Goal: Task Accomplishment & Management: Manage account settings

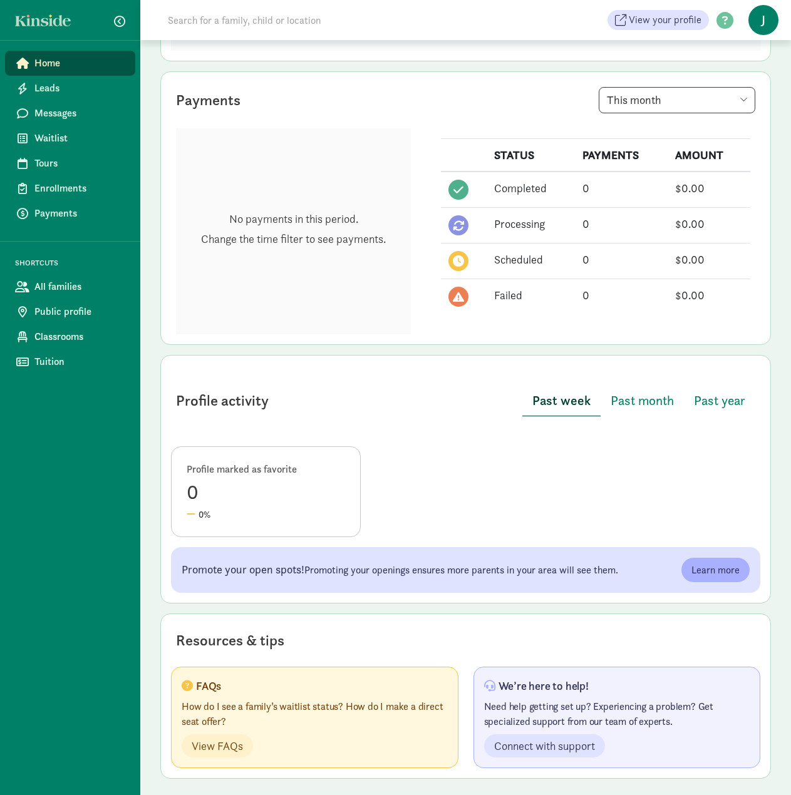
scroll to position [291, 0]
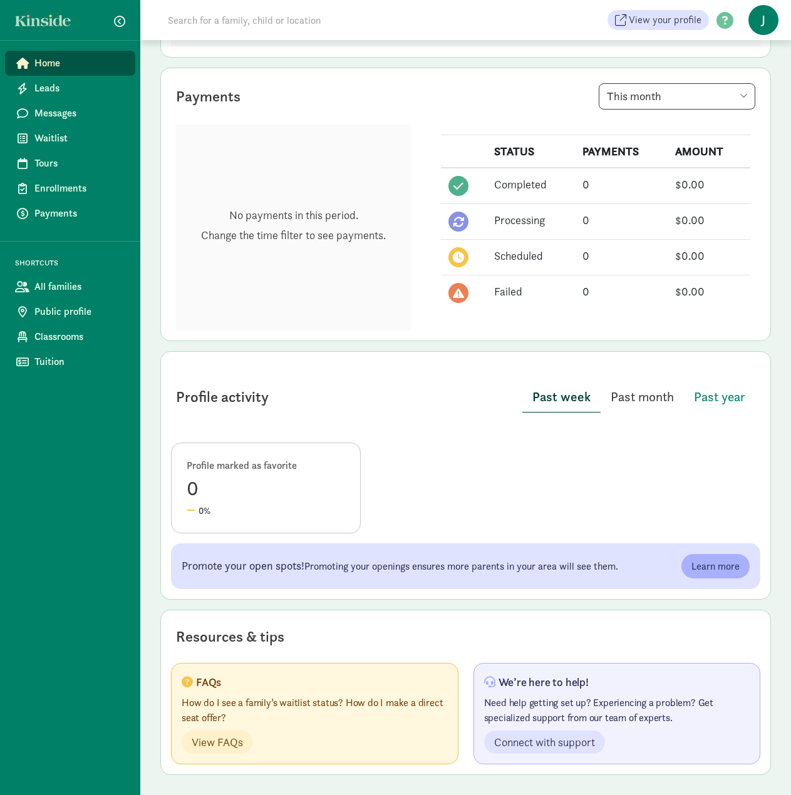
click at [621, 405] on span "Past month" at bounding box center [642, 397] width 63 height 20
click at [640, 396] on span "Past month" at bounding box center [641, 397] width 65 height 20
click at [705, 391] on span "Past year" at bounding box center [719, 397] width 51 height 20
click at [631, 400] on span "Past month" at bounding box center [640, 397] width 63 height 20
click at [52, 131] on span "Waitlist" at bounding box center [79, 138] width 91 height 15
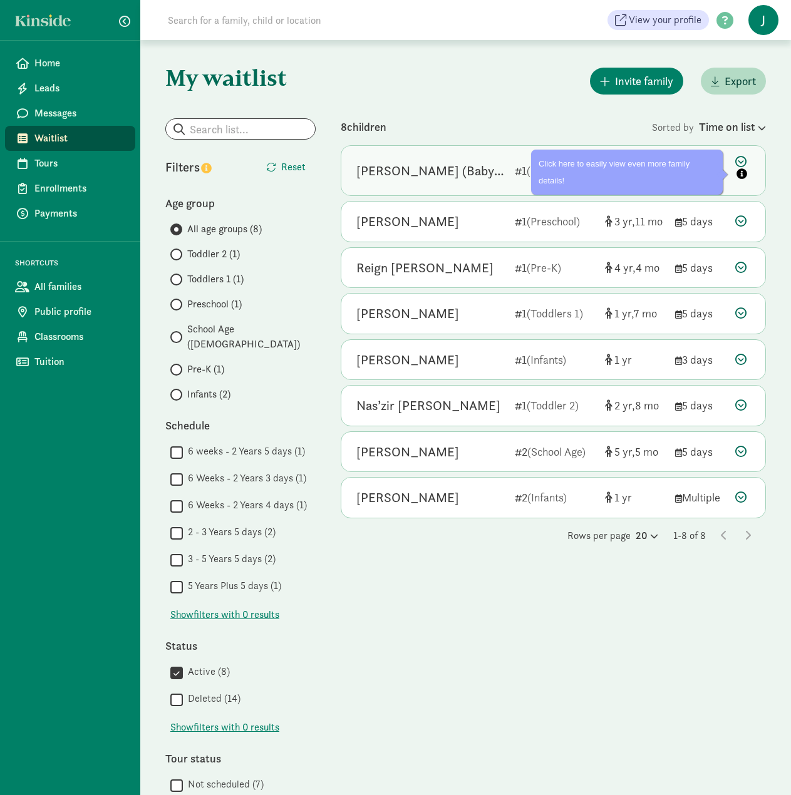
click at [737, 162] on icon at bounding box center [742, 169] width 15 height 26
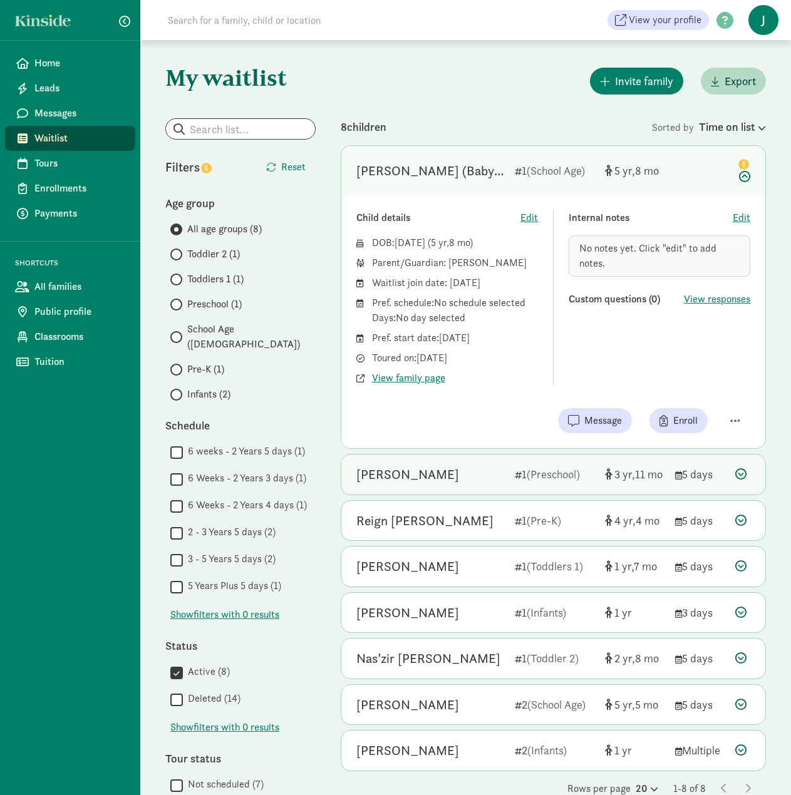
click at [740, 480] on icon at bounding box center [740, 473] width 11 height 11
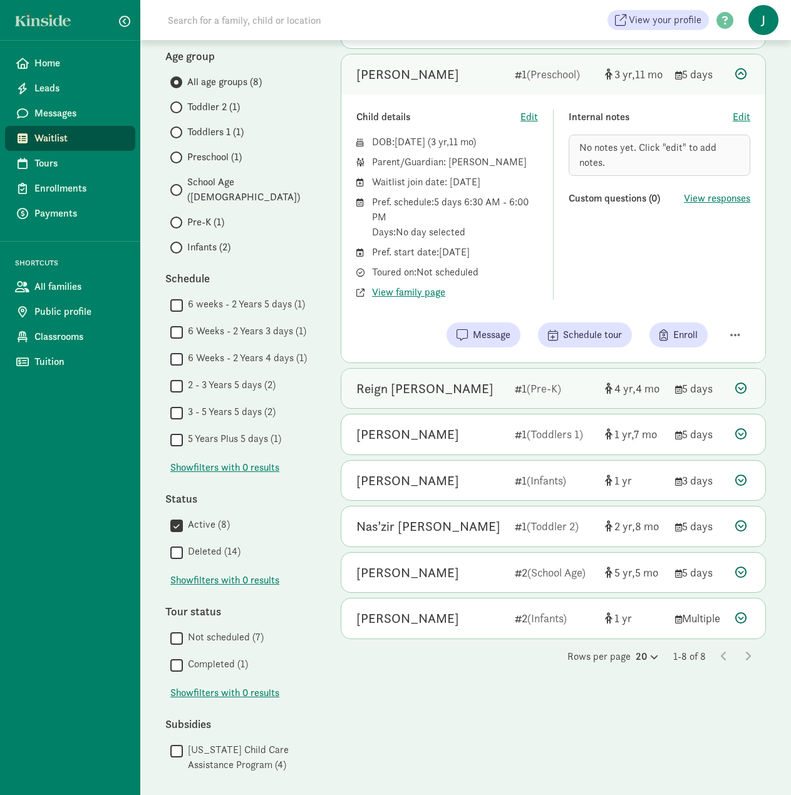
scroll to position [150, 0]
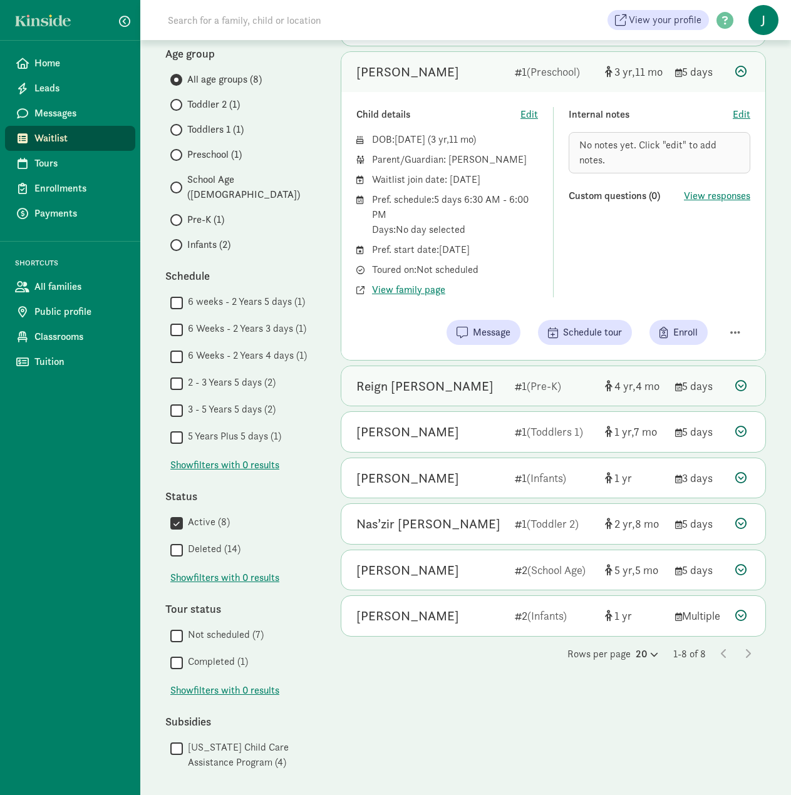
click at [450, 392] on div "Reign [PERSON_NAME]" at bounding box center [430, 386] width 148 height 20
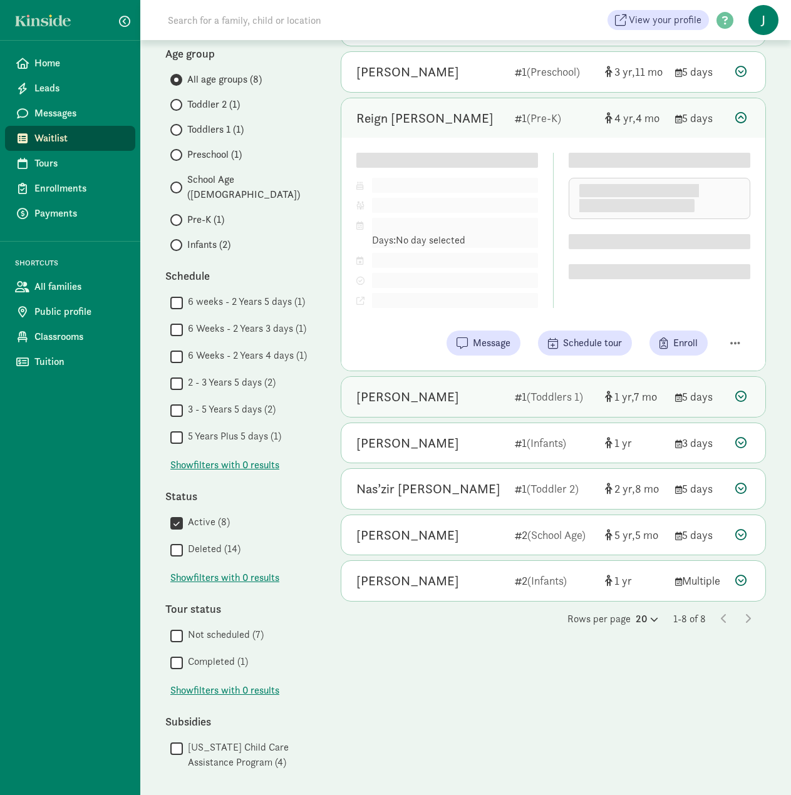
click at [430, 406] on div "[PERSON_NAME] (Baby [PERSON_NAME]) [PERSON_NAME] 1 (School Age) [DEMOGRAPHIC_DA…" at bounding box center [553, 299] width 425 height 606
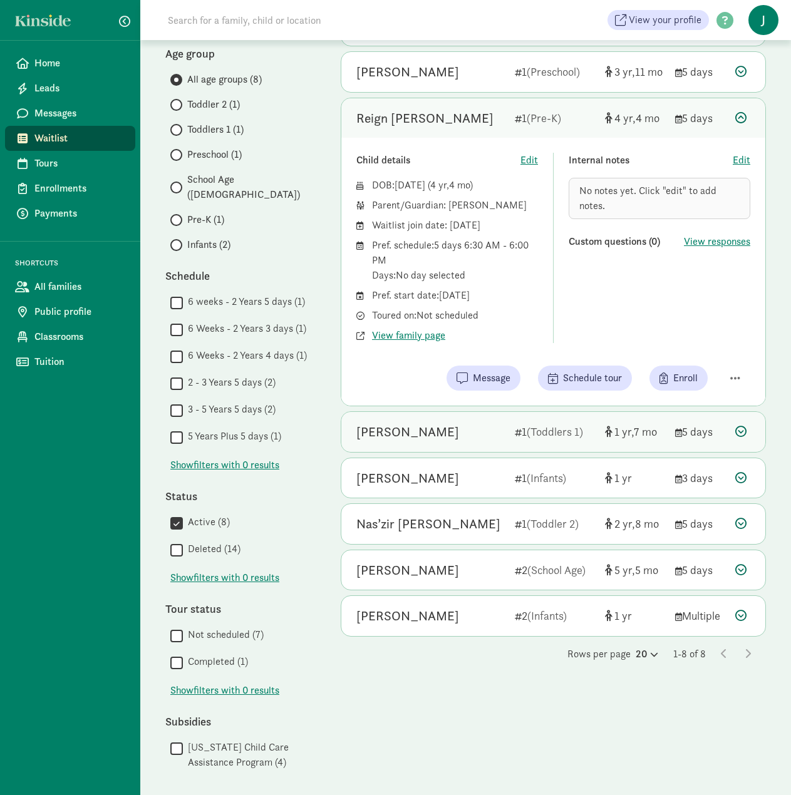
click at [418, 420] on div "Isabelle B 1 (Toddlers 1) 1 7 5 days" at bounding box center [553, 432] width 424 height 40
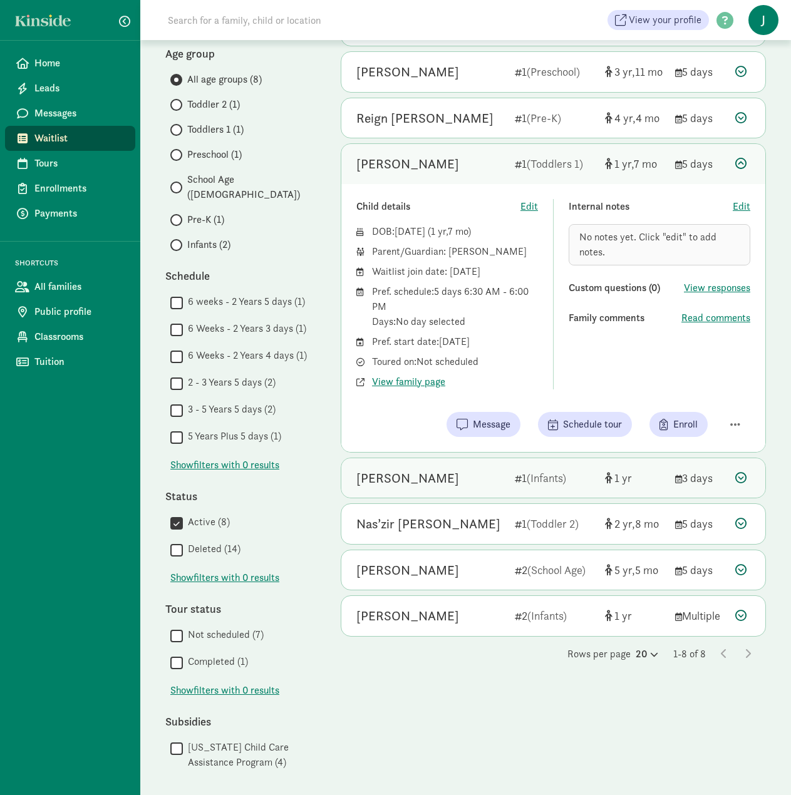
click at [397, 481] on div "Blake Dinsmore" at bounding box center [407, 478] width 103 height 20
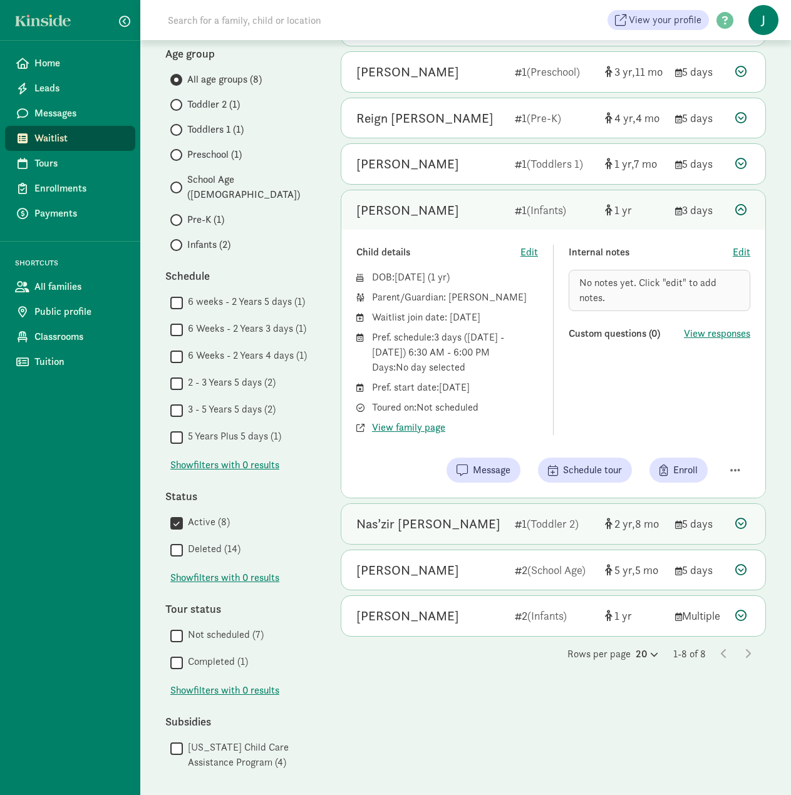
click at [410, 525] on div "Nas’zir Dotson" at bounding box center [428, 524] width 144 height 20
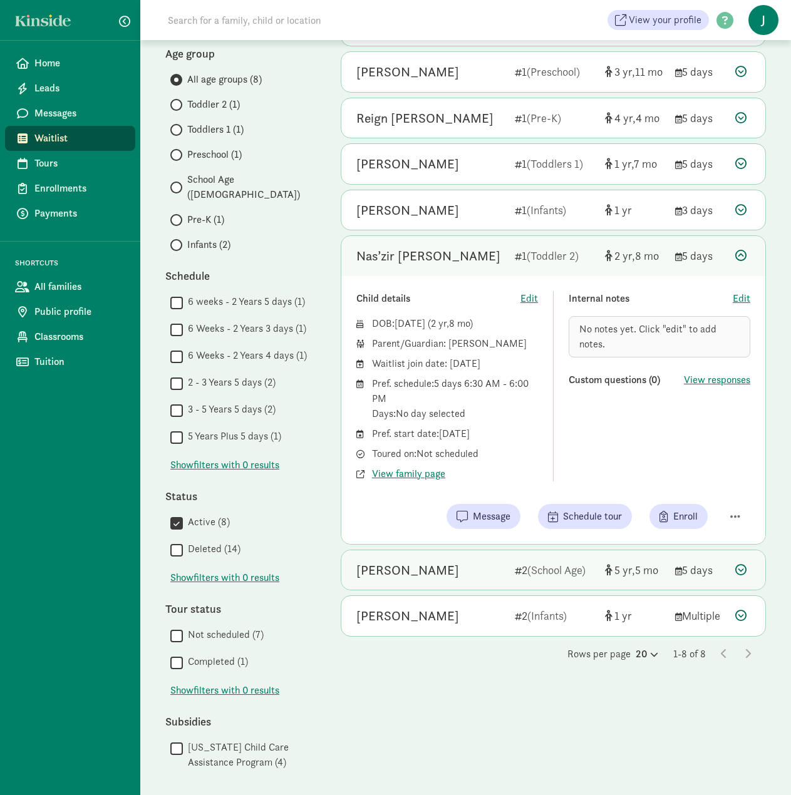
click at [369, 581] on div "Emmanuel Asbe 2 (School Age) 5 5 5 days" at bounding box center [553, 570] width 424 height 40
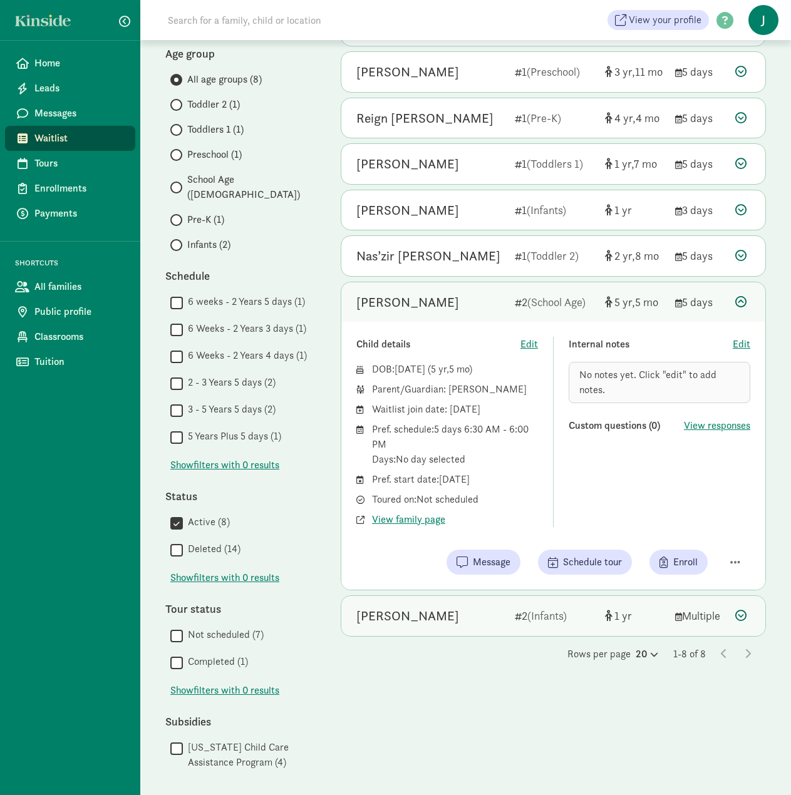
click at [435, 619] on div "Jayce Bybee" at bounding box center [430, 616] width 148 height 20
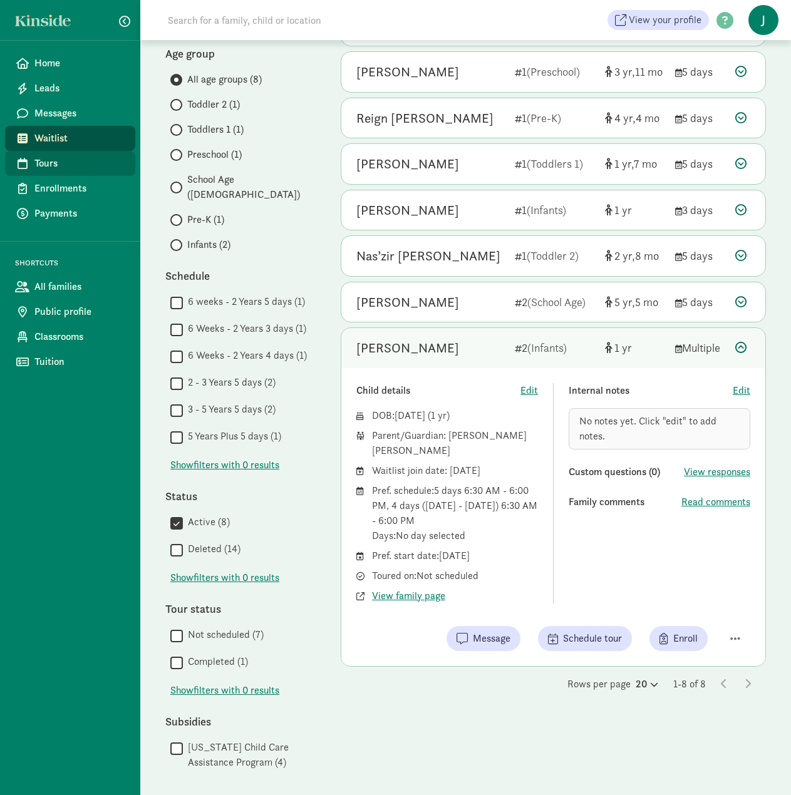
click at [64, 158] on span "Tours" at bounding box center [79, 163] width 91 height 15
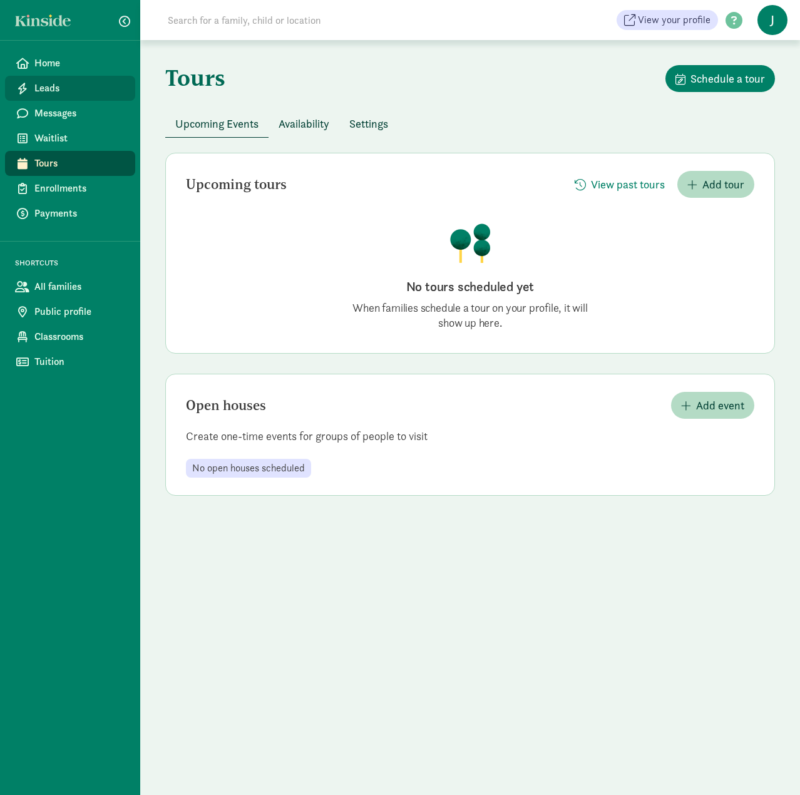
click at [64, 94] on span "Leads" at bounding box center [79, 88] width 91 height 15
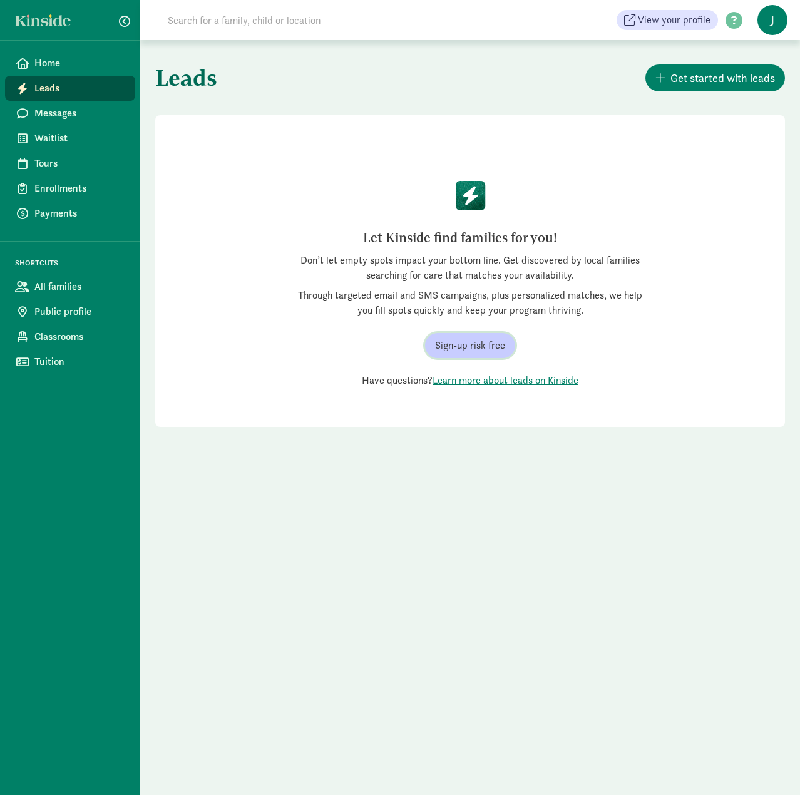
click at [472, 349] on span "Sign-up risk free" at bounding box center [470, 345] width 70 height 15
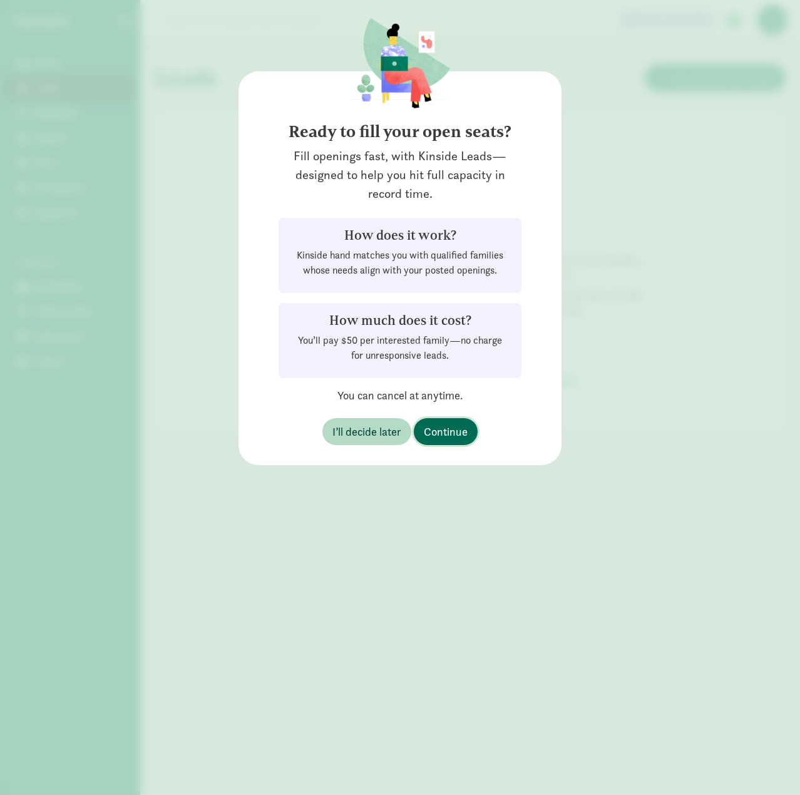
click at [453, 438] on span "Continue" at bounding box center [446, 431] width 44 height 17
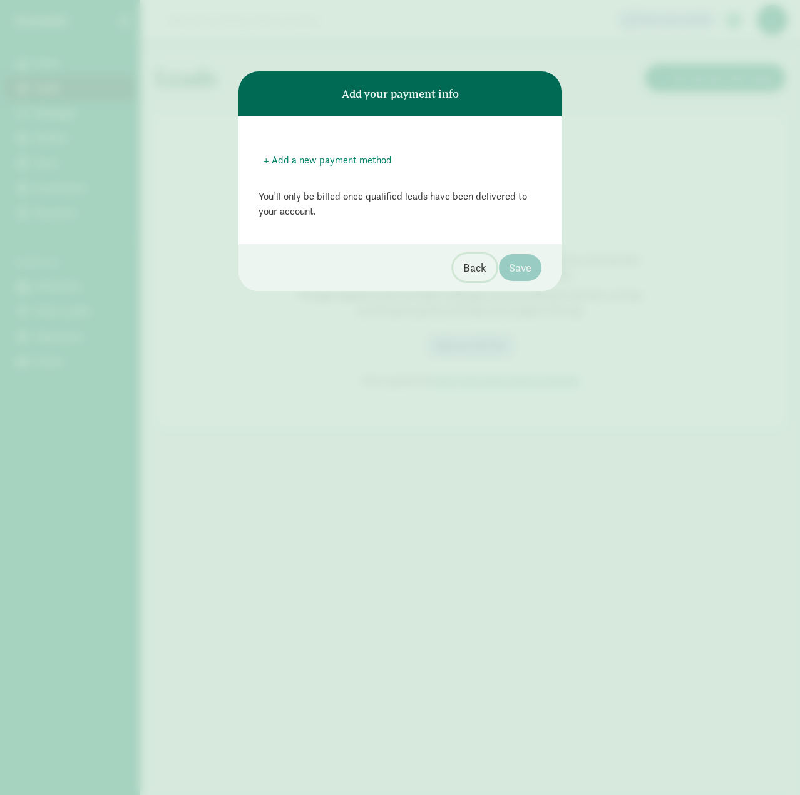
click at [486, 276] on span "Back" at bounding box center [474, 267] width 23 height 17
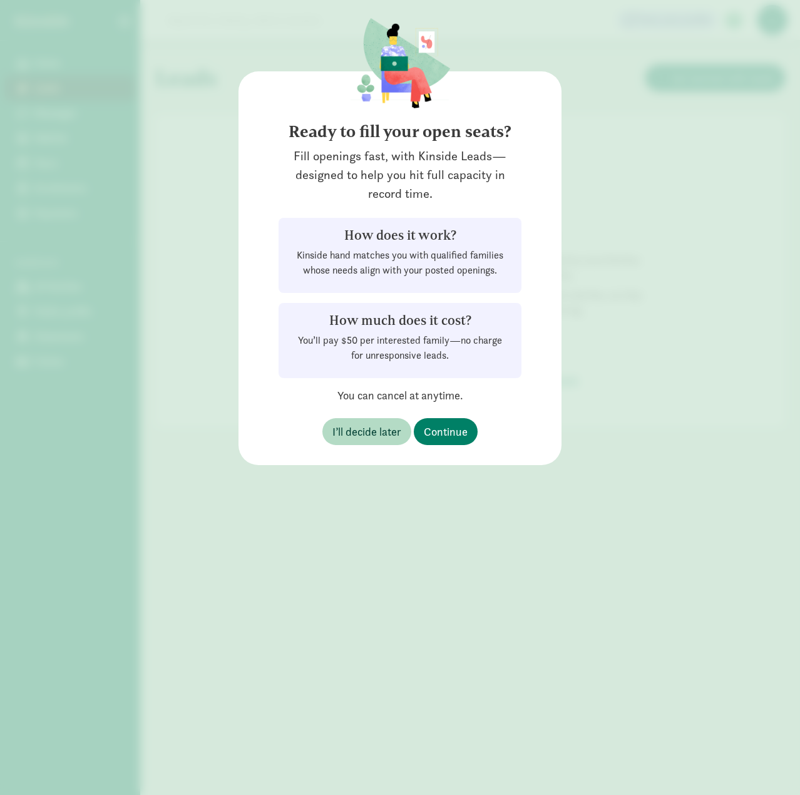
click at [257, 401] on div "Ready to fill your open seats? Fill openings fast, with Kinside Leads—designed …" at bounding box center [400, 268] width 323 height 394
click at [353, 601] on div "Ready to fill your open seats? Fill openings fast, with Kinside Leads—designed …" at bounding box center [400, 397] width 800 height 795
click at [371, 438] on span "I’ll decide later" at bounding box center [367, 431] width 69 height 17
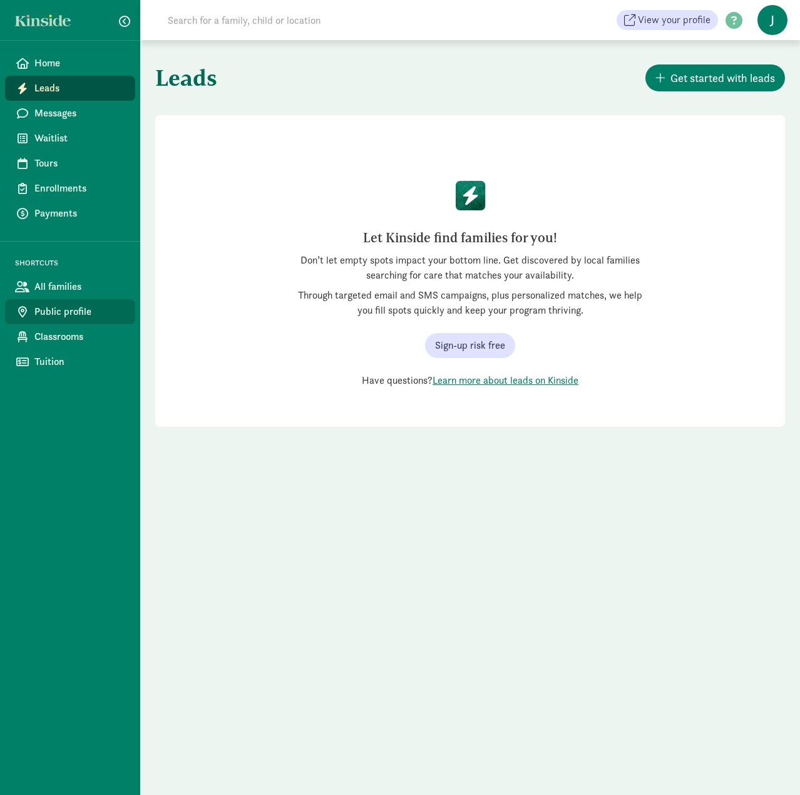
click at [39, 311] on span "Public profile" at bounding box center [79, 311] width 91 height 15
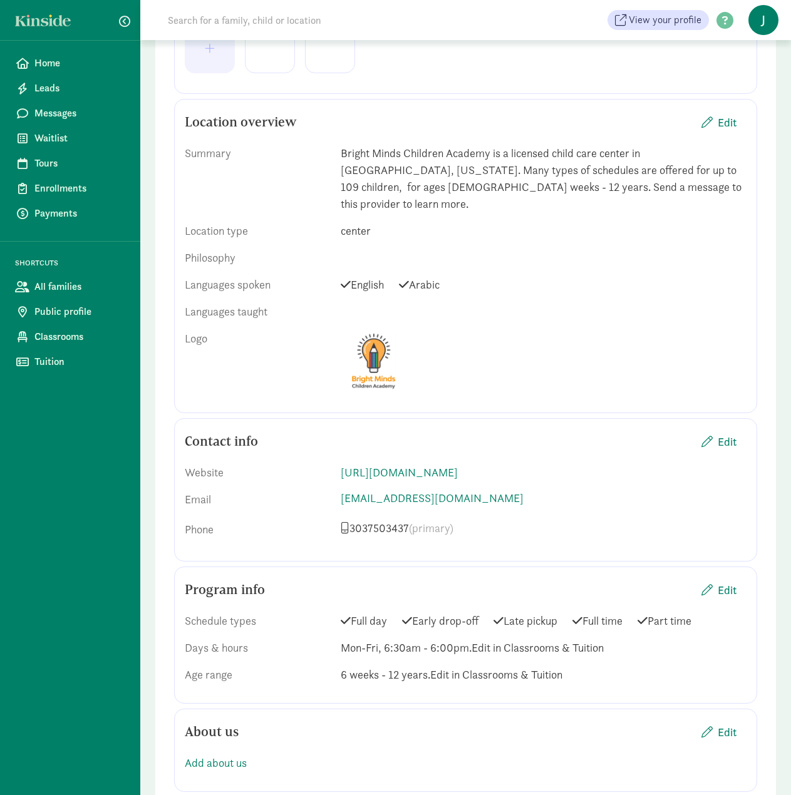
scroll to position [376, 0]
click at [724, 432] on span "Edit" at bounding box center [727, 440] width 19 height 17
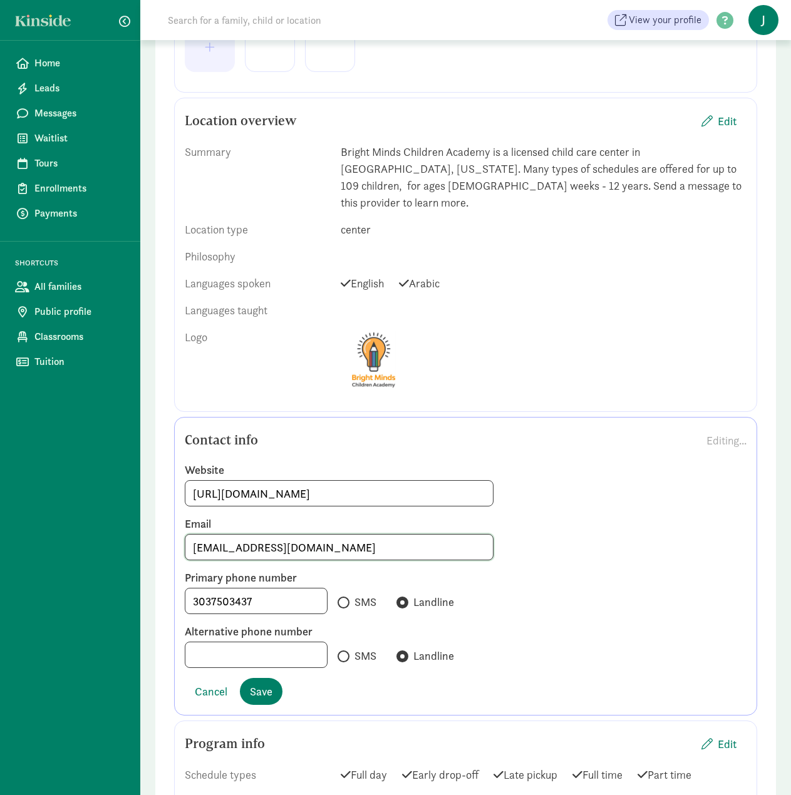
drag, startPoint x: 311, startPoint y: 528, endPoint x: -17, endPoint y: 532, distance: 328.2
click at [0, 532] on html "Home Leads Messages Waitlist Tours Enrollments Payments SHORTCUTS All families …" at bounding box center [395, 685] width 791 height 2123
type input "brightmindschildrenacademy@gmail.com"
click at [594, 624] on label "Alternative phone number" at bounding box center [466, 631] width 562 height 15
click at [286, 643] on input at bounding box center [256, 655] width 142 height 25
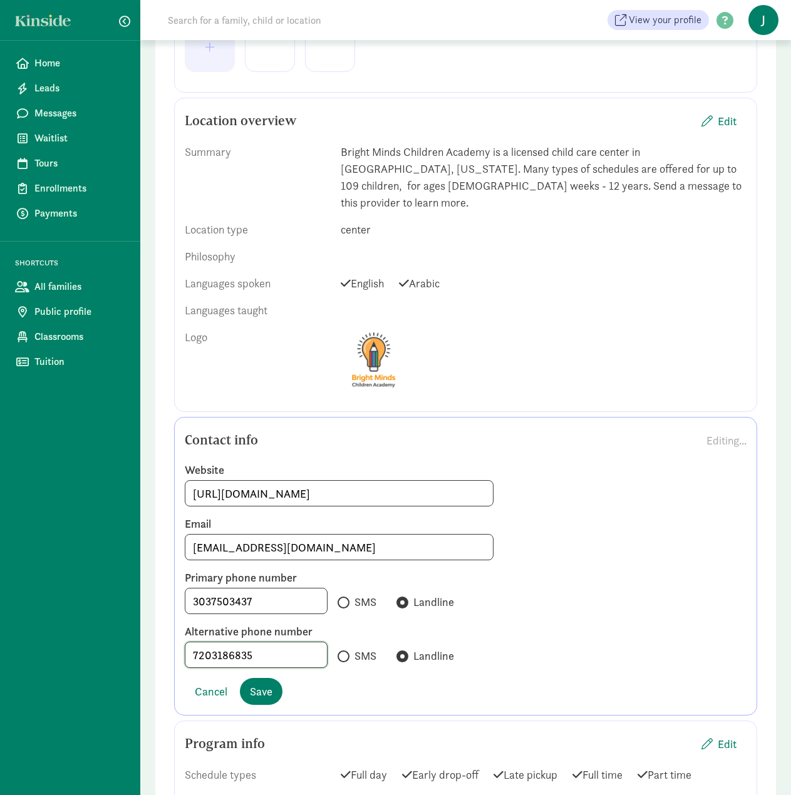
type input "7203186835"
click at [354, 649] on span "SMS" at bounding box center [365, 656] width 22 height 15
click at [346, 653] on input "SMS" at bounding box center [342, 657] width 8 height 8
radio input "true"
radio input "false"
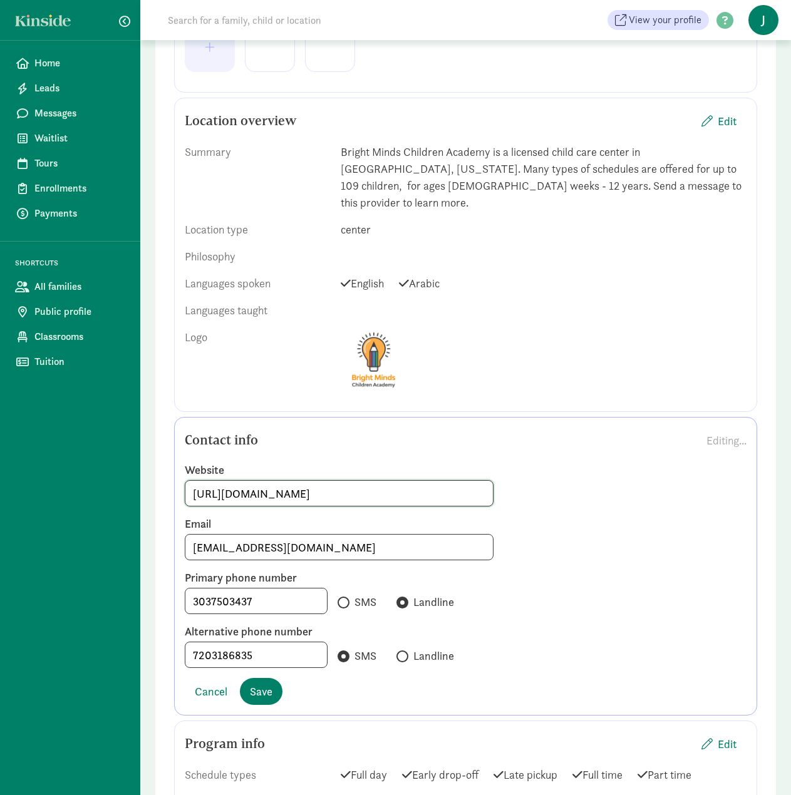
click at [283, 481] on input "[URL][DOMAIN_NAME]" at bounding box center [338, 493] width 307 height 25
type input "http://brightmindschildrenacademy.us/"
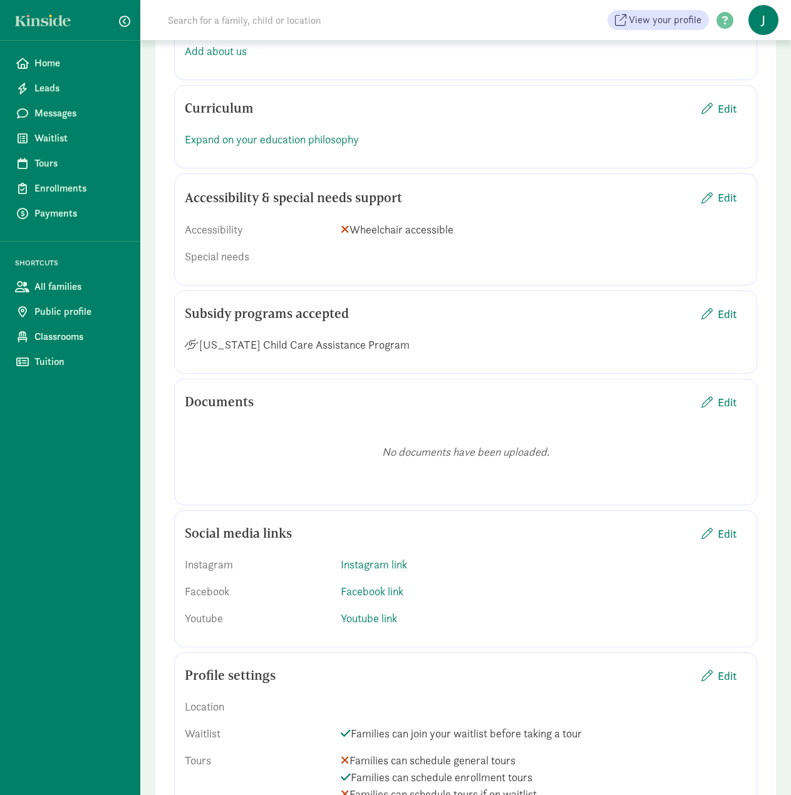
scroll to position [1311, 0]
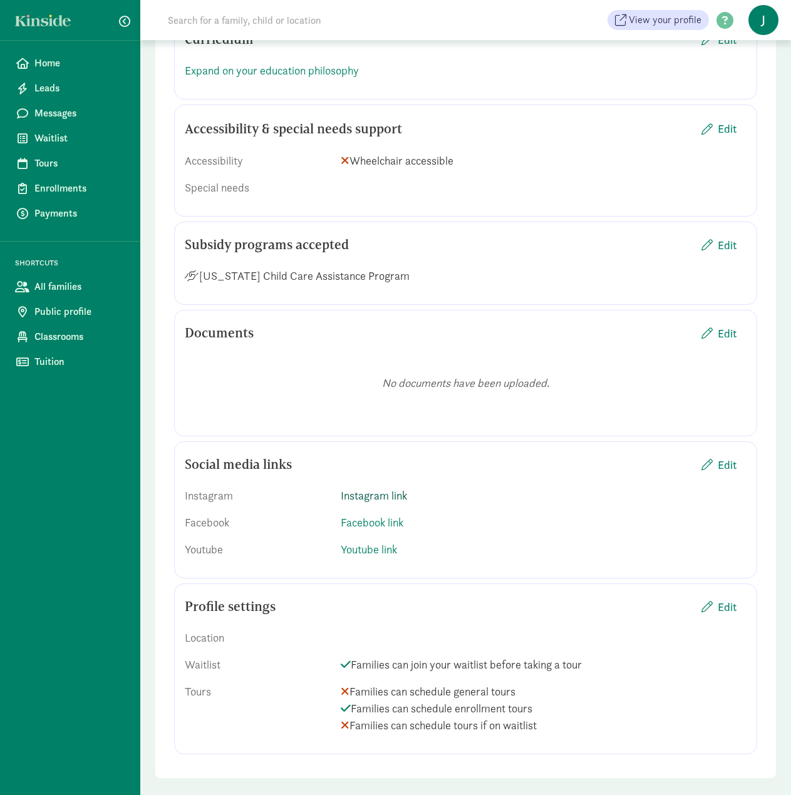
click at [366, 488] on link "Instagram link" at bounding box center [374, 495] width 66 height 14
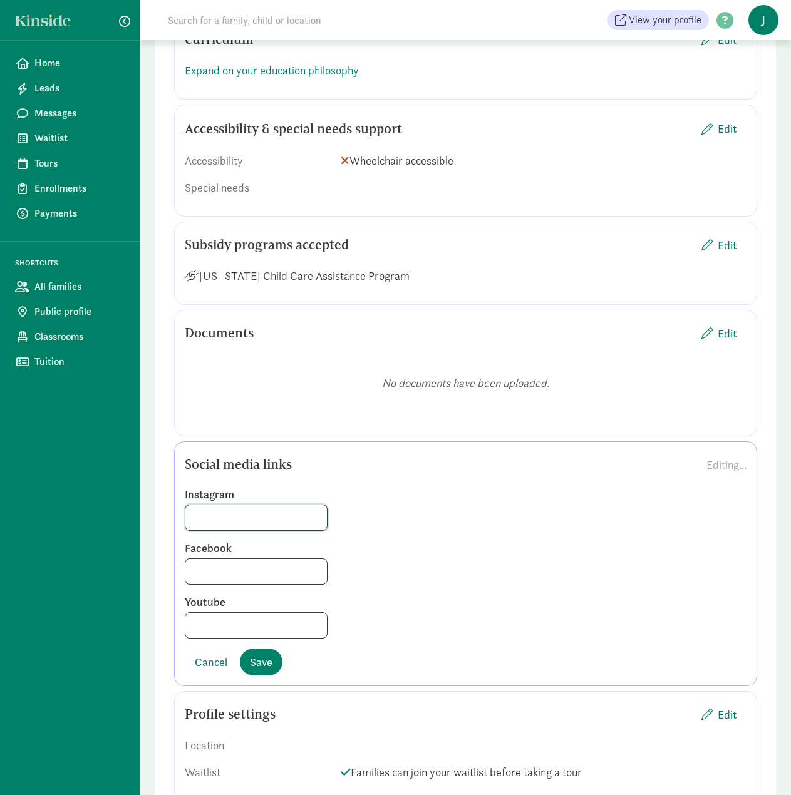
click at [271, 507] on input at bounding box center [256, 517] width 142 height 25
type input "@brightmindschildrenacademy"
click at [263, 654] on span "Save" at bounding box center [261, 662] width 23 height 17
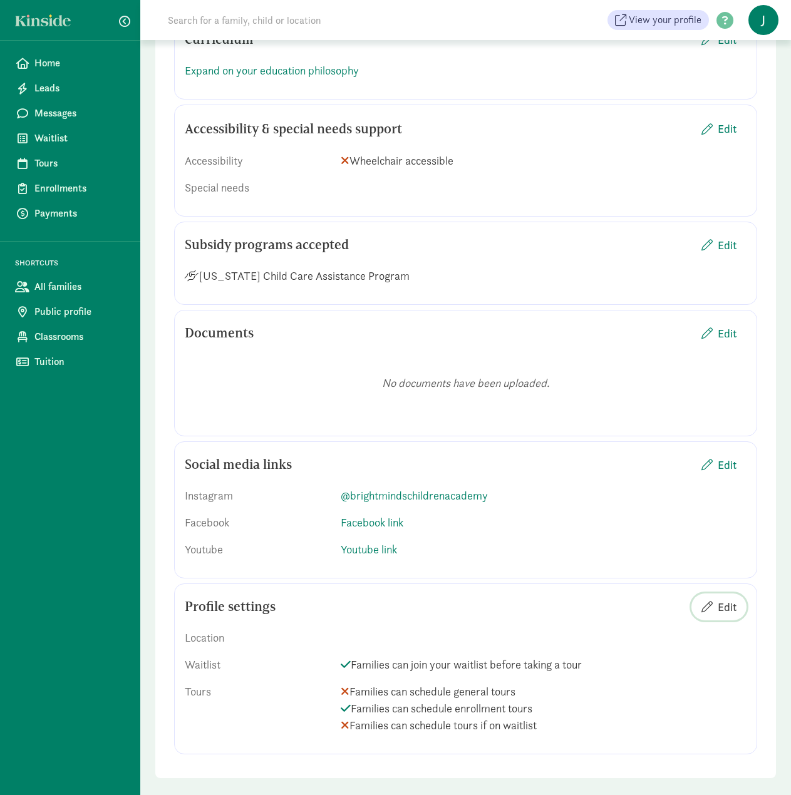
click at [708, 601] on span "button" at bounding box center [706, 606] width 11 height 11
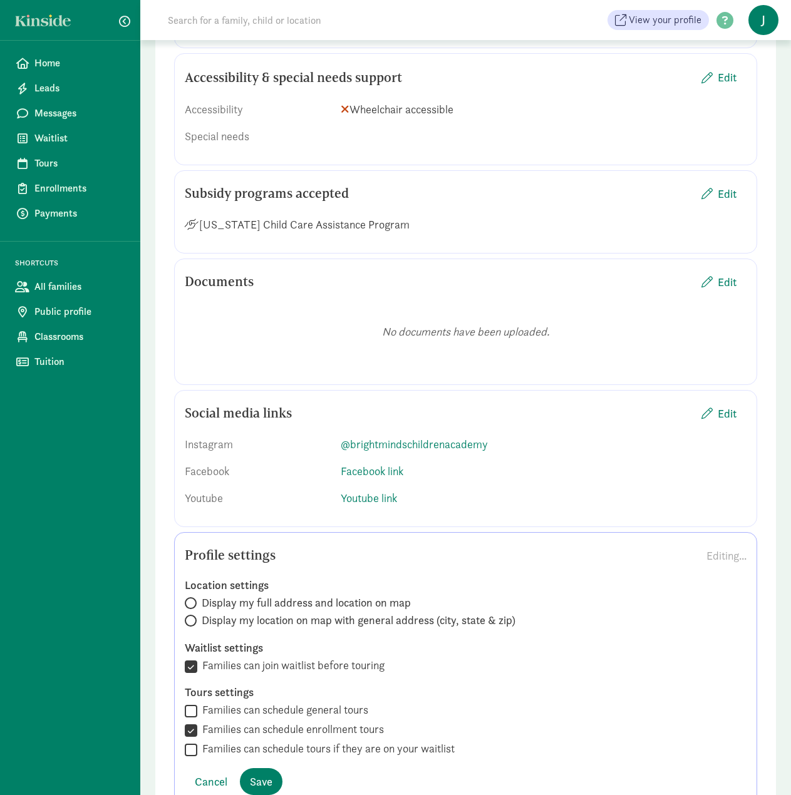
scroll to position [1413, 0]
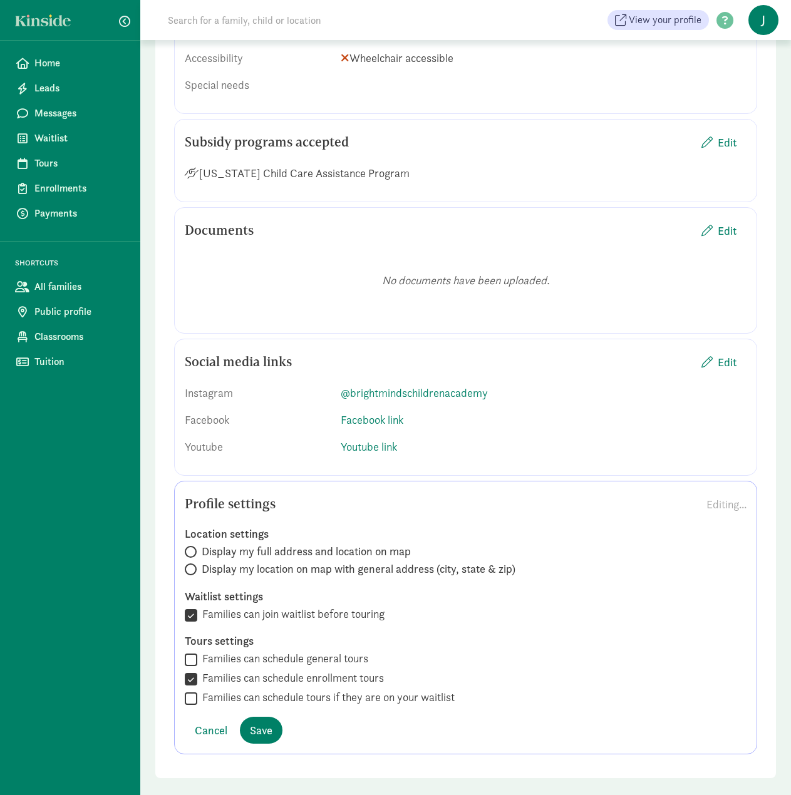
click at [218, 634] on div "Tours settings  Families can schedule general tours  Families can schedule en…" at bounding box center [466, 670] width 562 height 73
click at [199, 651] on label "Families can schedule general tours" at bounding box center [282, 658] width 171 height 15
click at [197, 651] on input "Families can schedule general tours" at bounding box center [191, 659] width 13 height 17
click at [191, 651] on input "Families can schedule general tours" at bounding box center [191, 659] width 13 height 17
checkbox input "false"
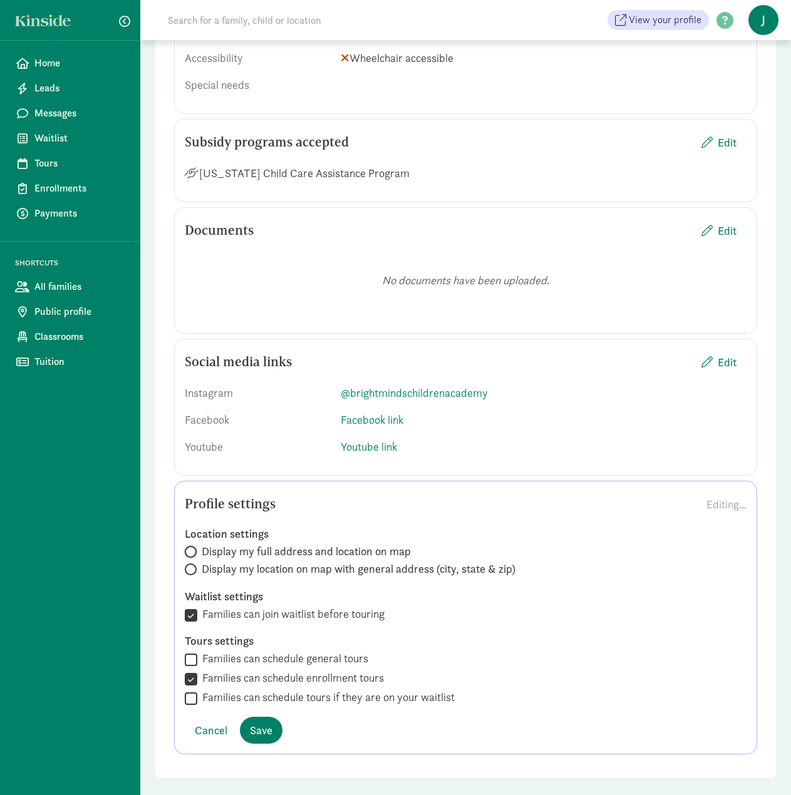
click at [189, 548] on input "Display my full address and location on map" at bounding box center [189, 552] width 8 height 8
radio input "true"
click at [193, 564] on span at bounding box center [191, 570] width 12 height 12
click at [193, 566] on input "Display my location on map with general address (city, state & zip)" at bounding box center [189, 570] width 8 height 8
radio input "true"
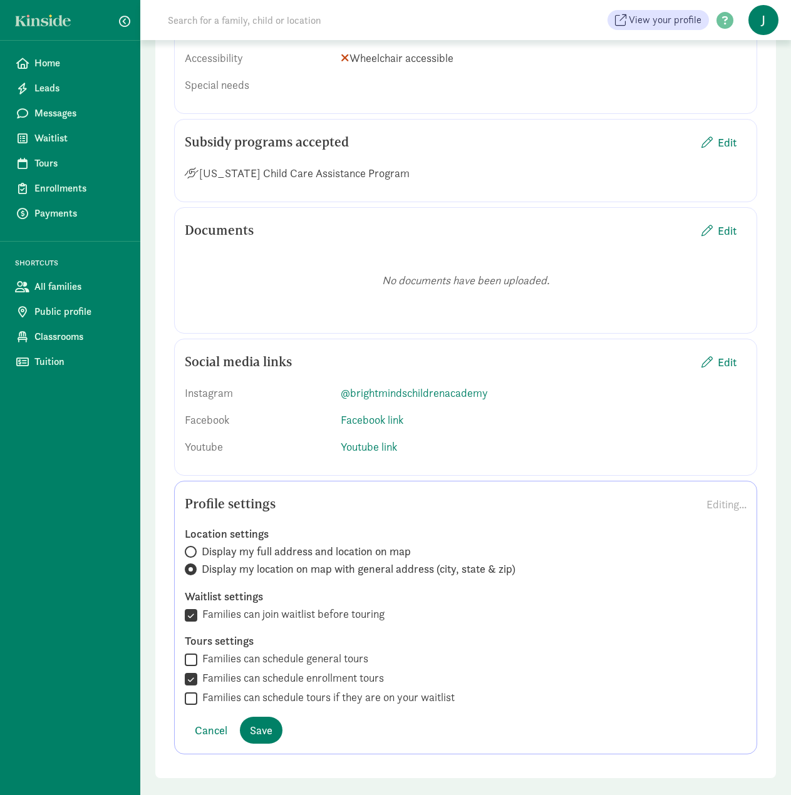
click at [196, 546] on span at bounding box center [191, 552] width 12 height 12
click at [193, 548] on input "Display my full address and location on map" at bounding box center [189, 552] width 8 height 8
radio input "true"
radio input "false"
click at [272, 722] on span "Save" at bounding box center [261, 730] width 23 height 17
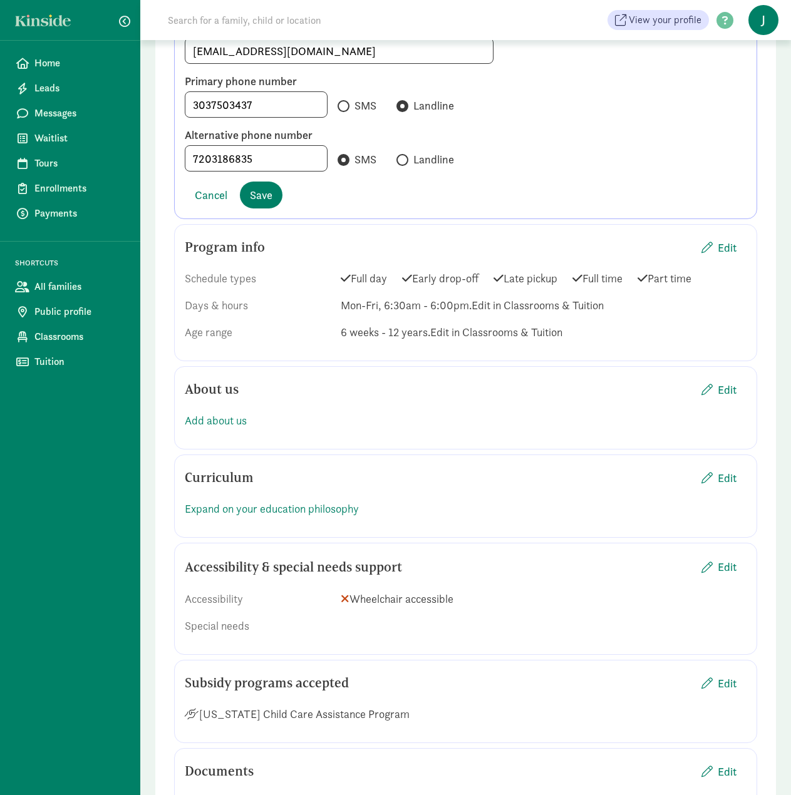
scroll to position [810, 0]
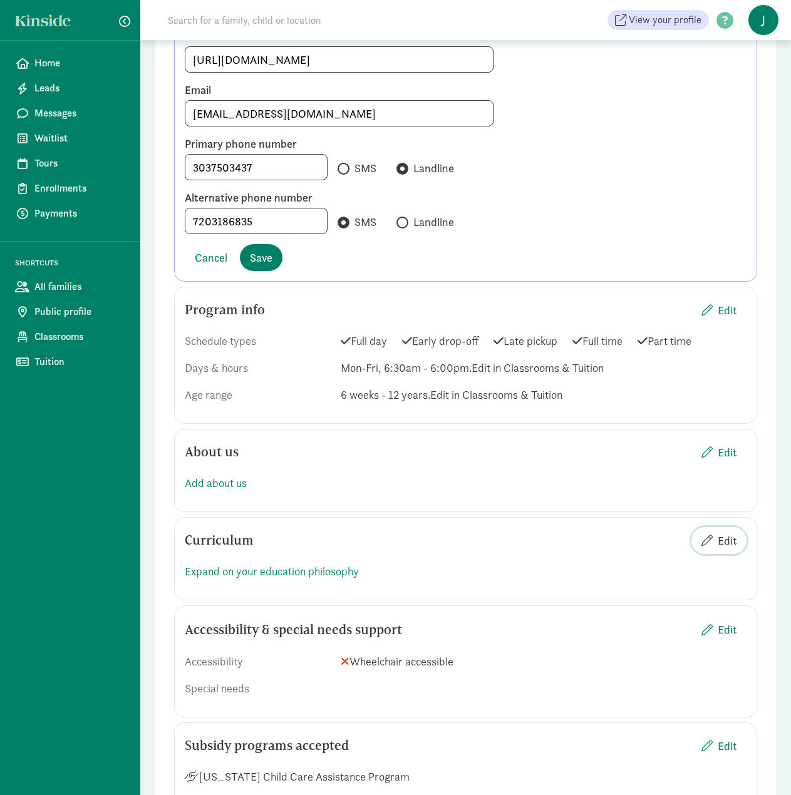
click at [715, 532] on span "Edit" at bounding box center [718, 540] width 35 height 17
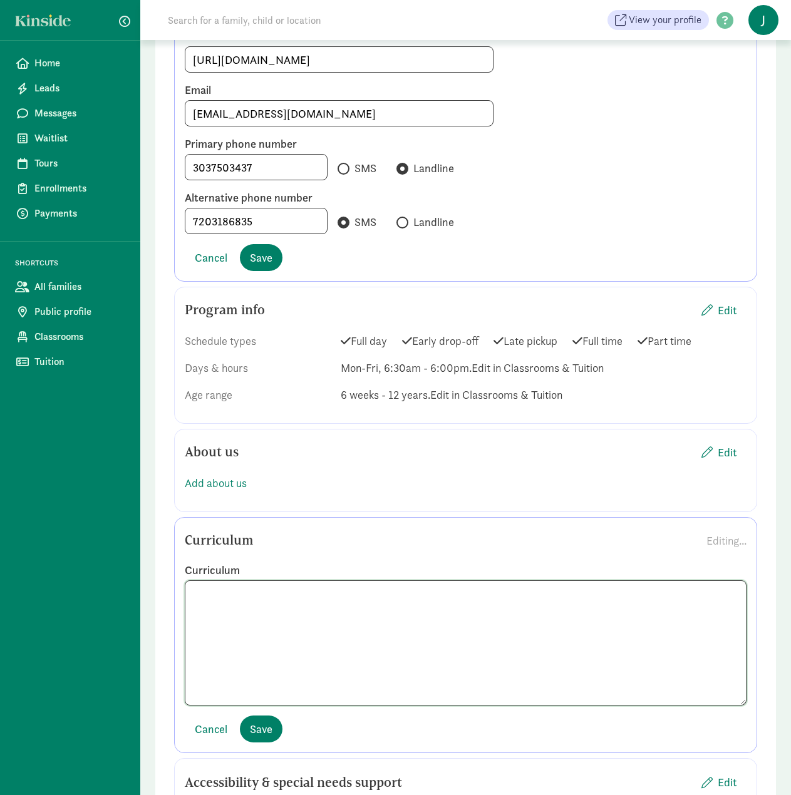
click at [294, 613] on textarea at bounding box center [466, 643] width 562 height 125
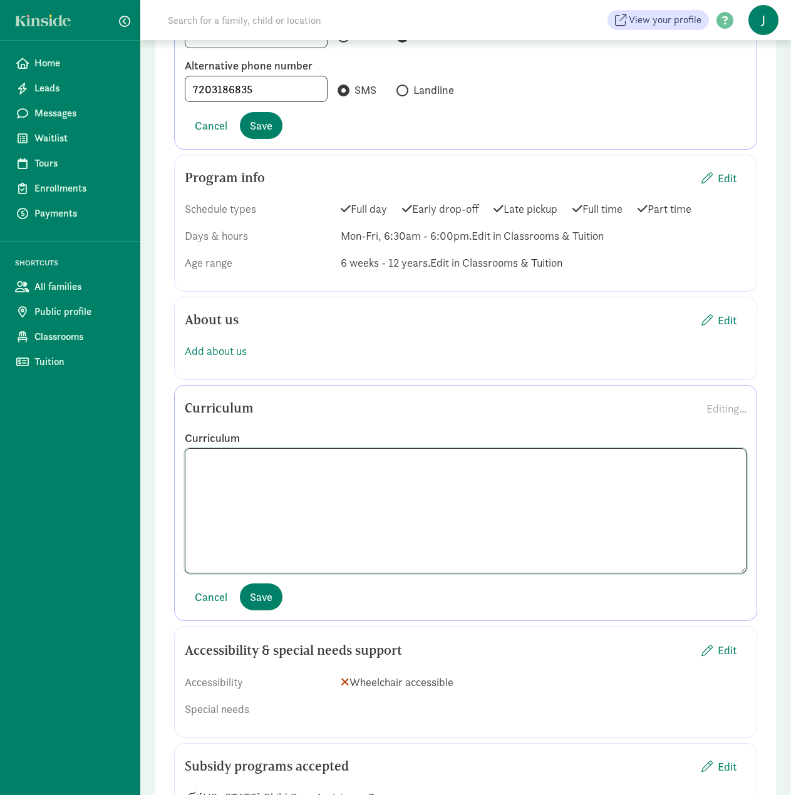
scroll to position [747, 0]
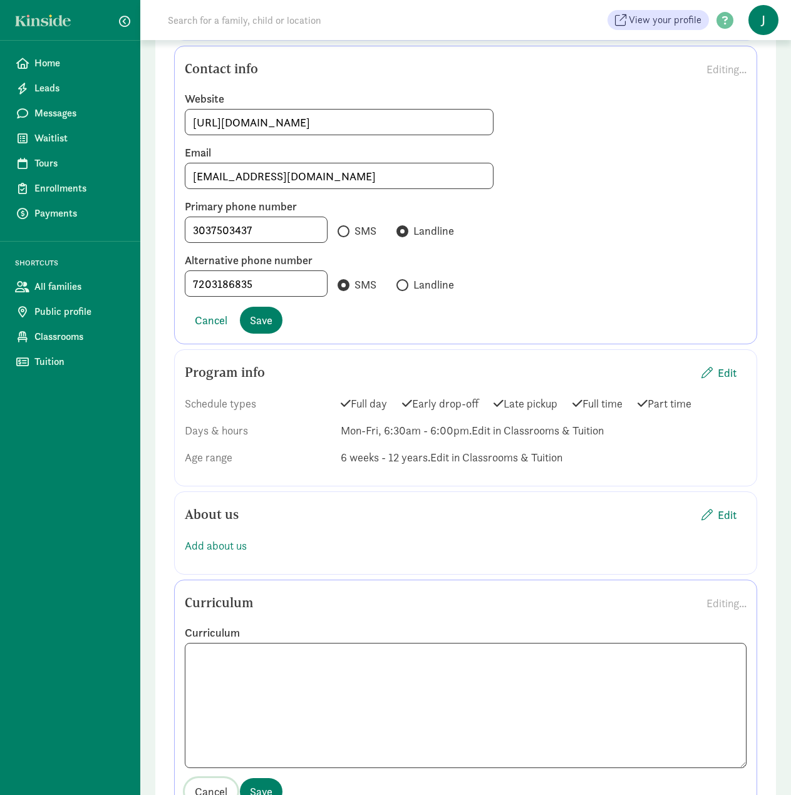
click at [221, 783] on span "Cancel" at bounding box center [211, 791] width 33 height 17
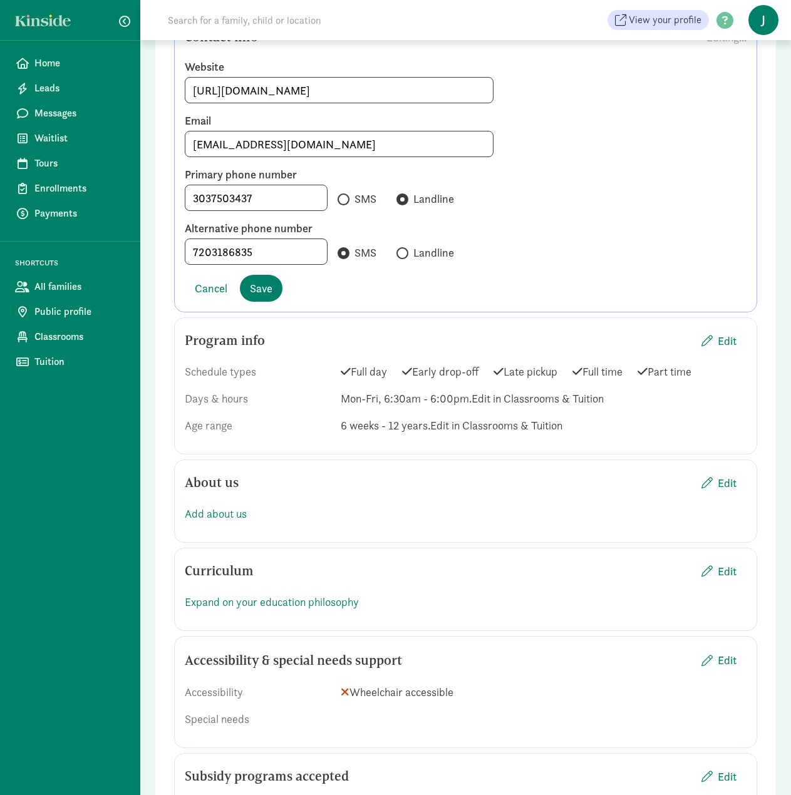
scroll to position [810, 0]
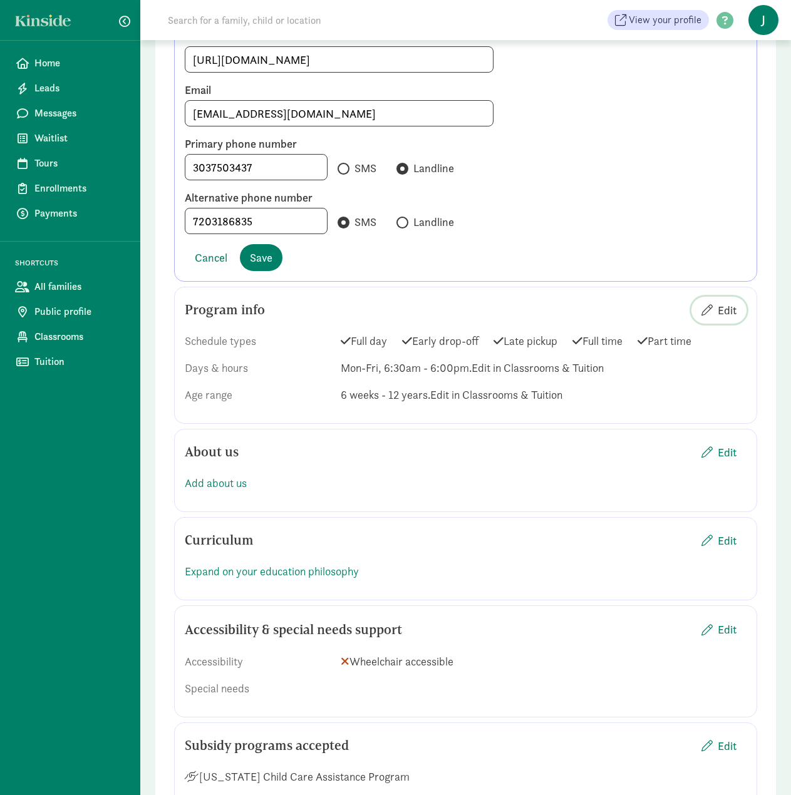
click at [733, 302] on span "Edit" at bounding box center [727, 310] width 19 height 17
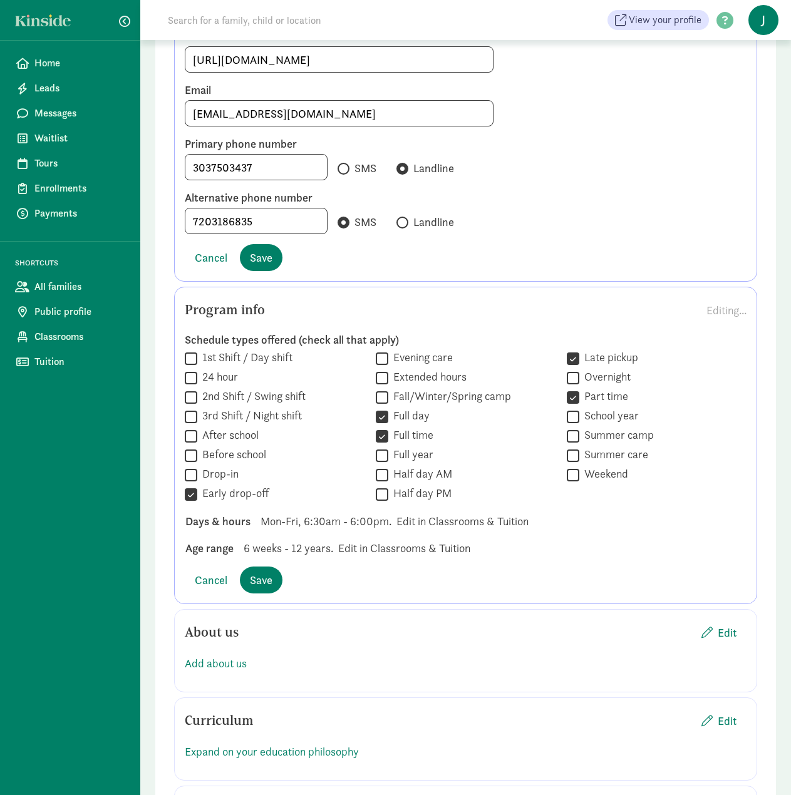
click at [314, 513] on span "Mon-Fri, 6:30am - 6:00pm." at bounding box center [326, 521] width 131 height 17
click at [193, 486] on input "Early drop-off" at bounding box center [191, 494] width 13 height 17
checkbox input "false"
click at [384, 447] on input "Full year" at bounding box center [382, 455] width 13 height 17
checkbox input "true"
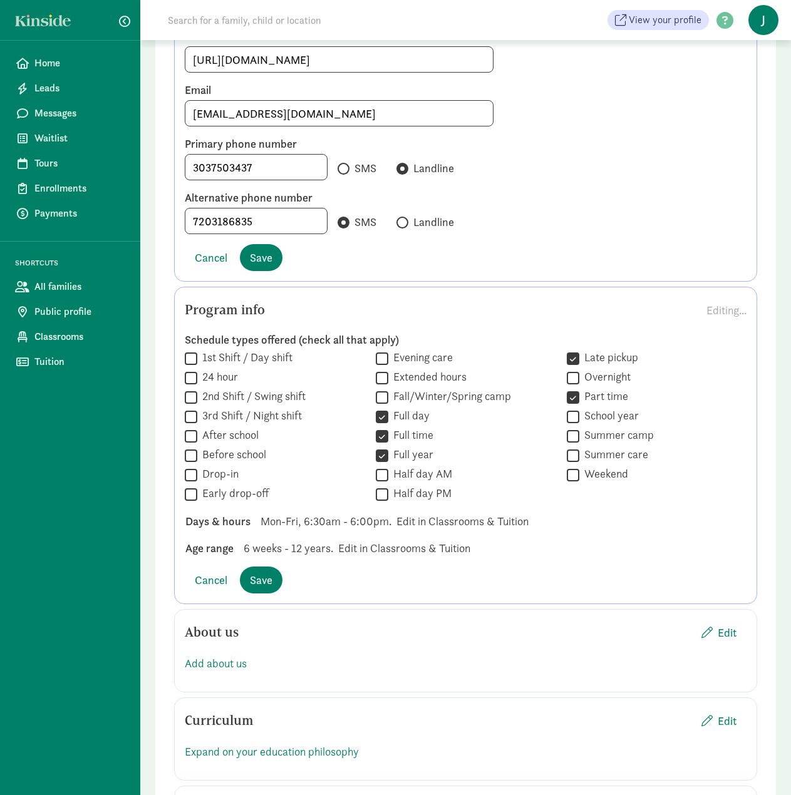
click at [576, 389] on input "Part time" at bounding box center [573, 397] width 13 height 17
checkbox input "false"
click at [576, 350] on input "Late pickup" at bounding box center [573, 358] width 13 height 17
checkbox input "false"
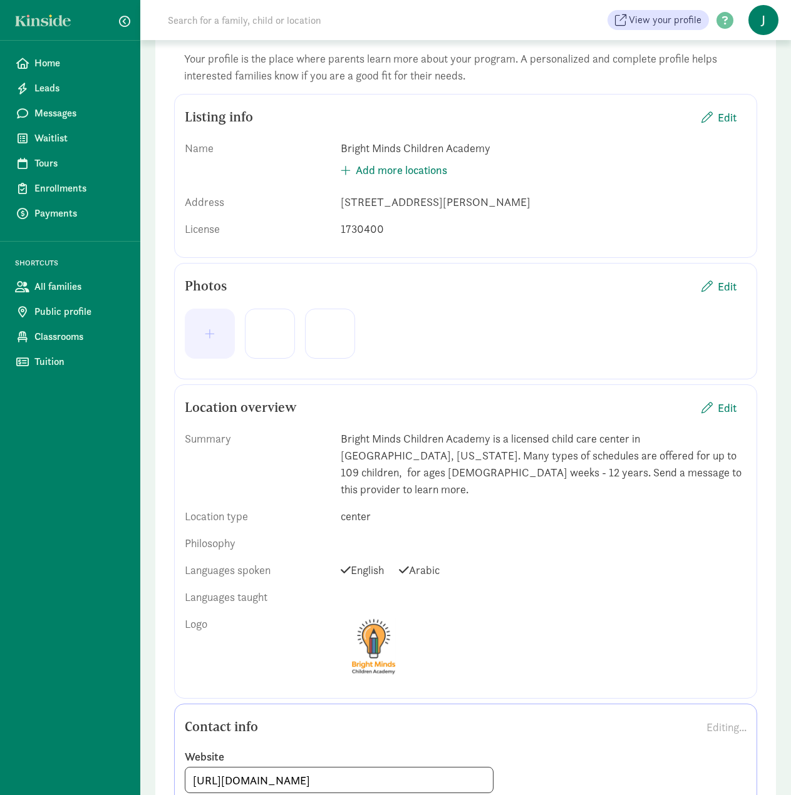
scroll to position [0, 0]
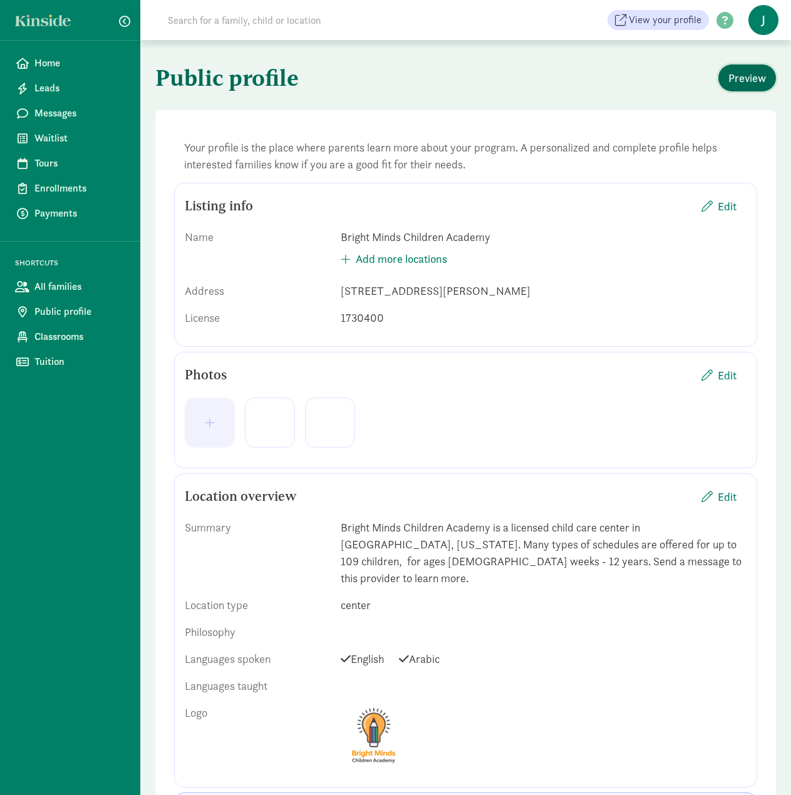
click at [733, 68] on button "Preview" at bounding box center [747, 78] width 58 height 27
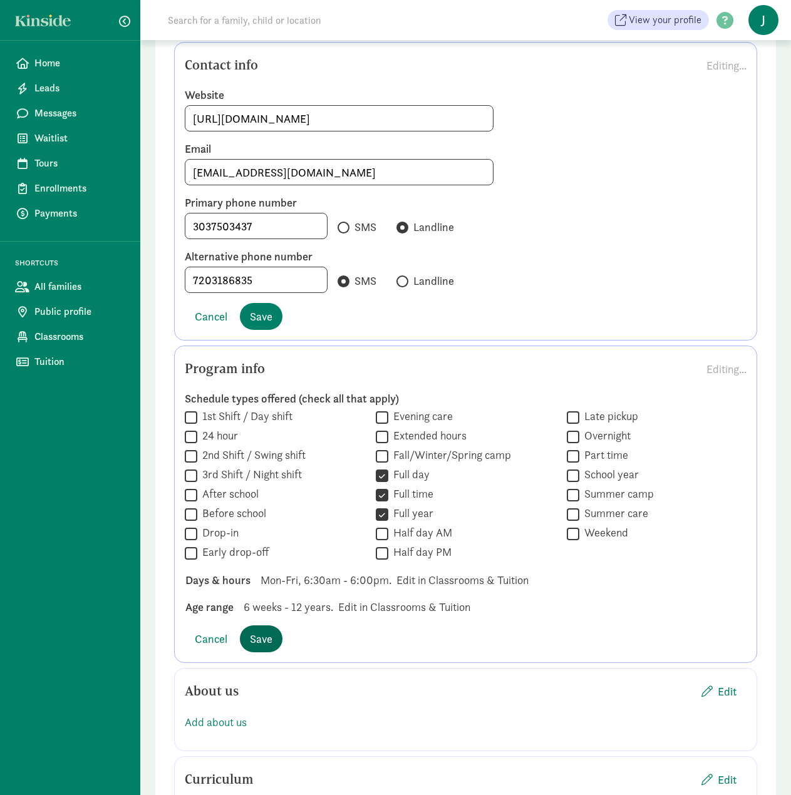
scroll to position [752, 0]
drag, startPoint x: 713, startPoint y: 352, endPoint x: 620, endPoint y: 294, distance: 109.7
click at [699, 356] on div "Program info Editing..." at bounding box center [466, 368] width 562 height 25
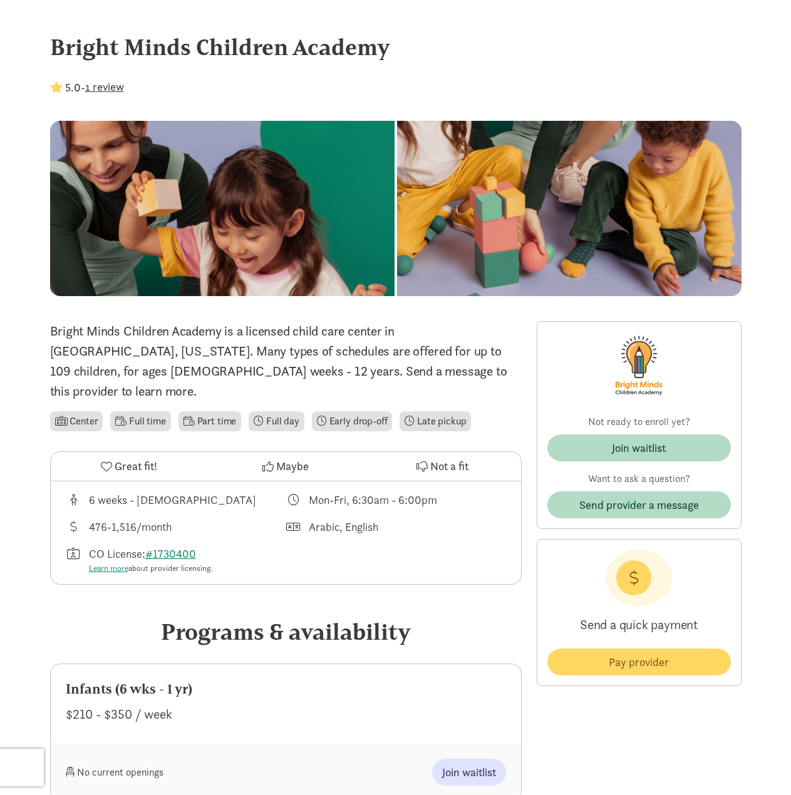
click at [111, 92] on button "1 review" at bounding box center [104, 86] width 39 height 17
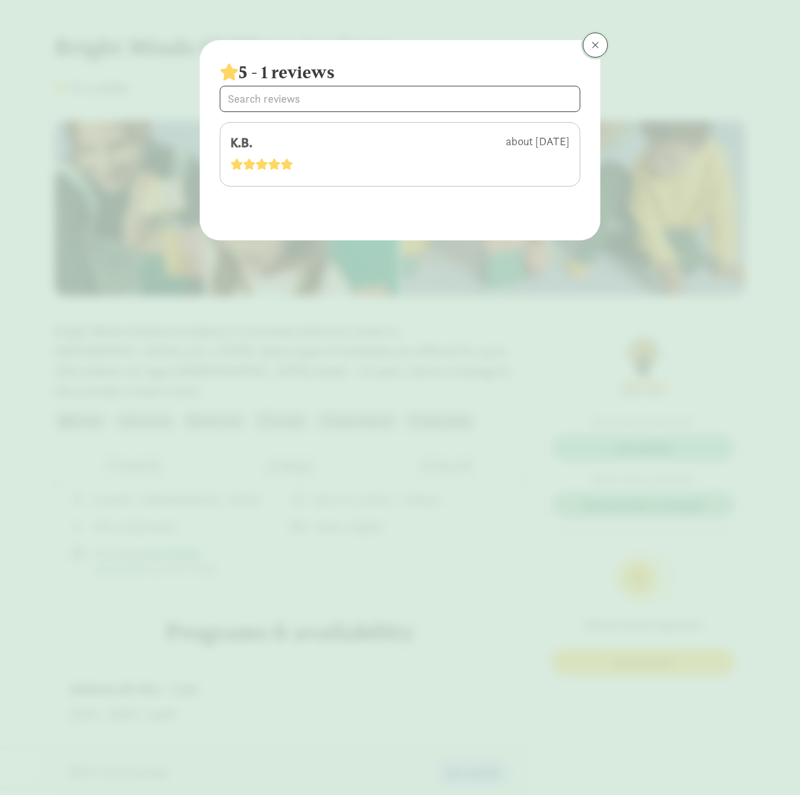
click at [606, 46] on button at bounding box center [595, 45] width 25 height 25
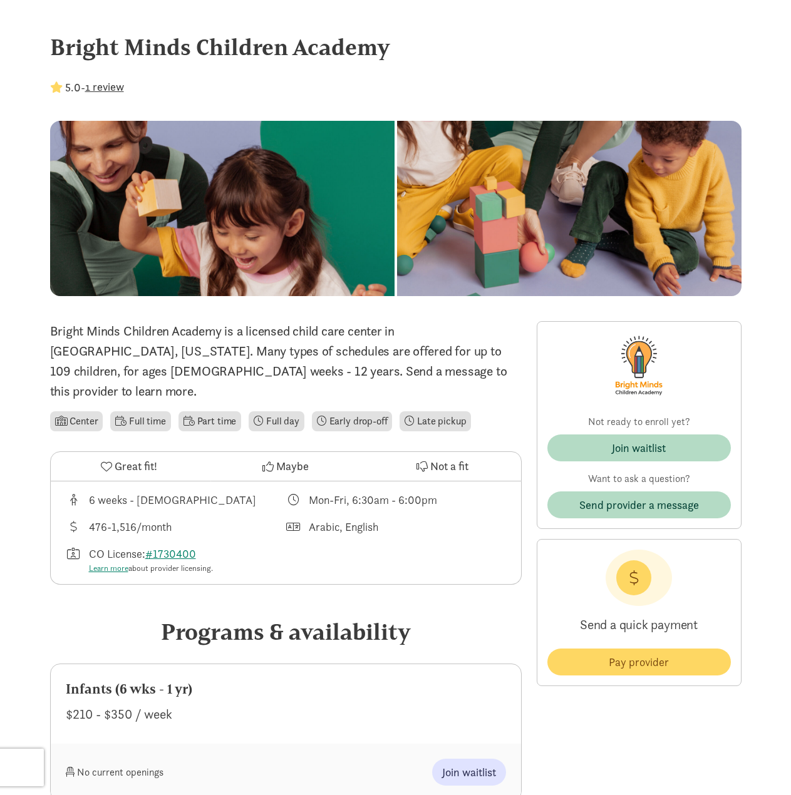
click at [110, 87] on button "1 review" at bounding box center [104, 86] width 39 height 17
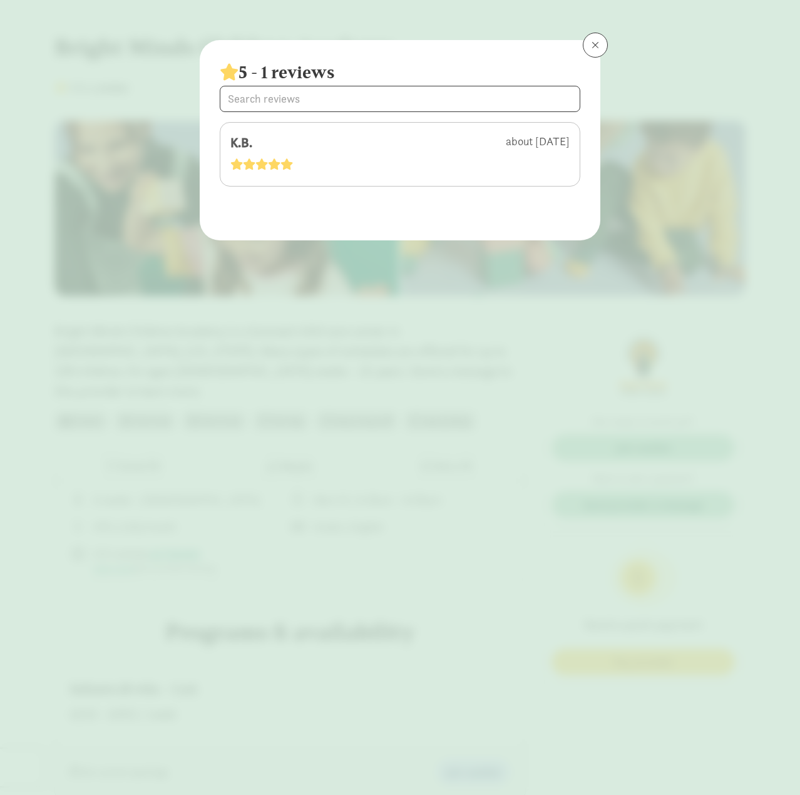
click at [282, 157] on span at bounding box center [261, 164] width 63 height 14
drag, startPoint x: 242, startPoint y: 146, endPoint x: 433, endPoint y: 125, distance: 192.2
click at [244, 145] on div "K.B." at bounding box center [287, 143] width 115 height 20
drag, startPoint x: 596, startPoint y: 46, endPoint x: 545, endPoint y: 53, distance: 50.6
click at [596, 46] on span at bounding box center [596, 45] width 8 height 10
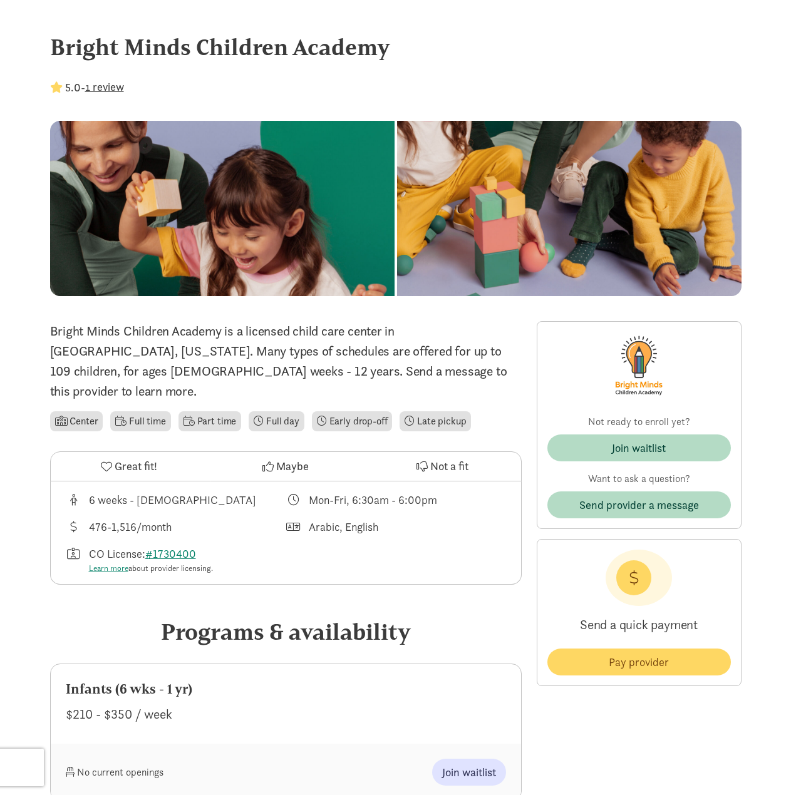
drag, startPoint x: 108, startPoint y: 46, endPoint x: 63, endPoint y: 30, distance: 47.4
click at [95, 44] on div "Bright Minds Children Academy" at bounding box center [395, 47] width 691 height 34
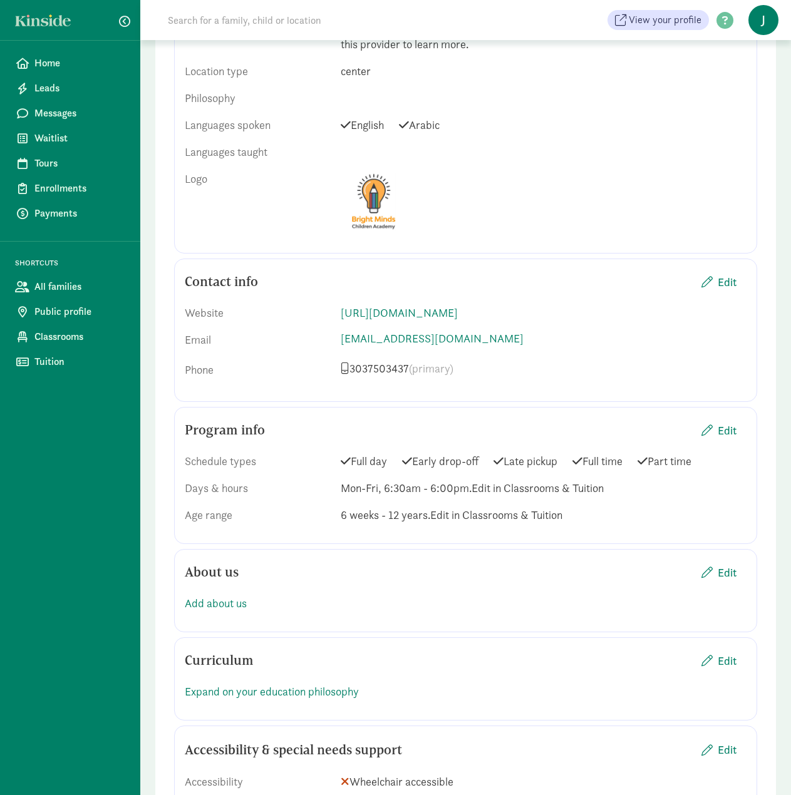
scroll to position [564, 0]
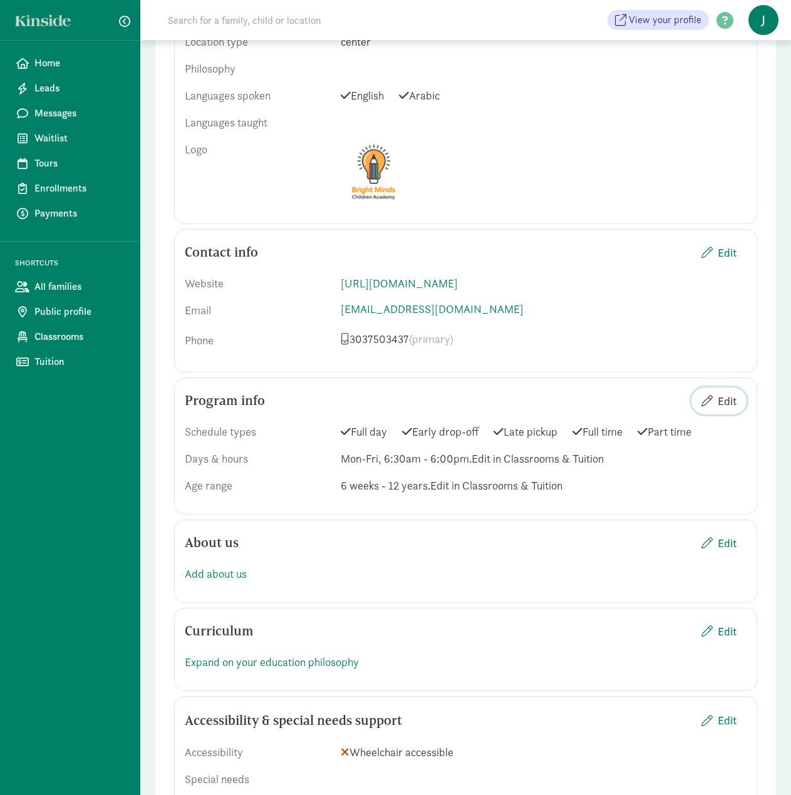
click at [716, 393] on span "Edit" at bounding box center [718, 401] width 35 height 17
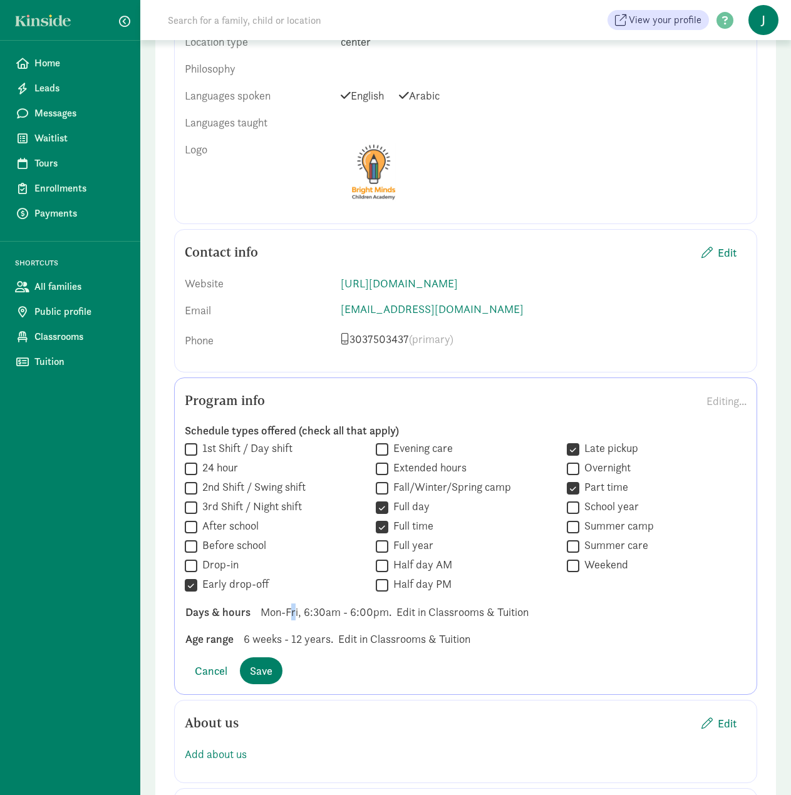
drag, startPoint x: 294, startPoint y: 579, endPoint x: 299, endPoint y: 591, distance: 12.7
click at [295, 584] on div "Schedule types offered (check all that apply)  1st Shift / Day shift  24 hour…" at bounding box center [466, 535] width 562 height 244
click at [314, 604] on span "Mon-Fri, 6:30am - 6:00pm." at bounding box center [326, 612] width 131 height 17
click at [319, 604] on span "Mon-Fri, 6:30am - 6:00pm." at bounding box center [326, 612] width 131 height 17
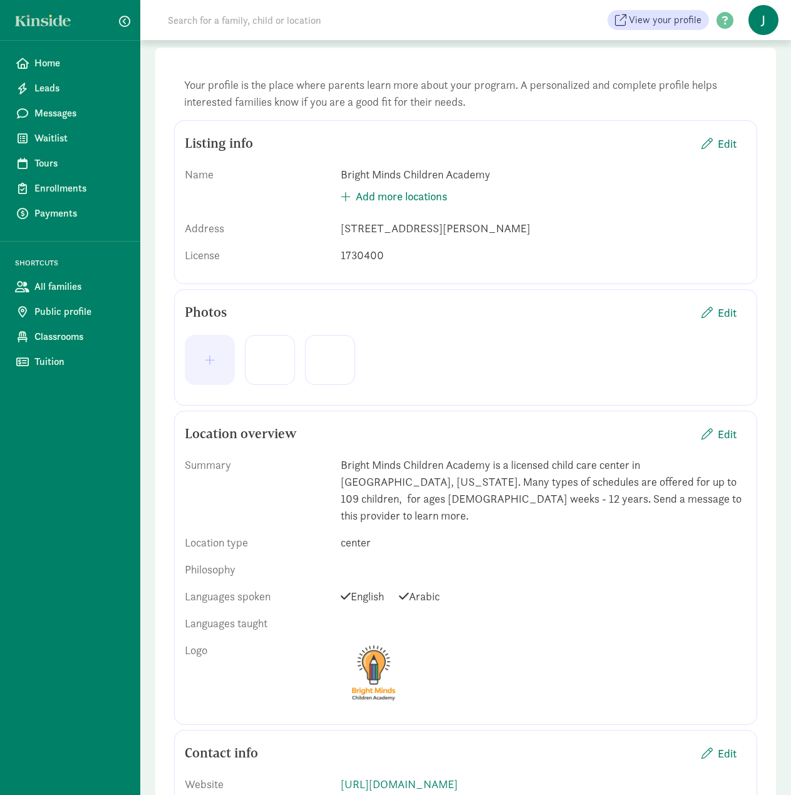
scroll to position [0, 0]
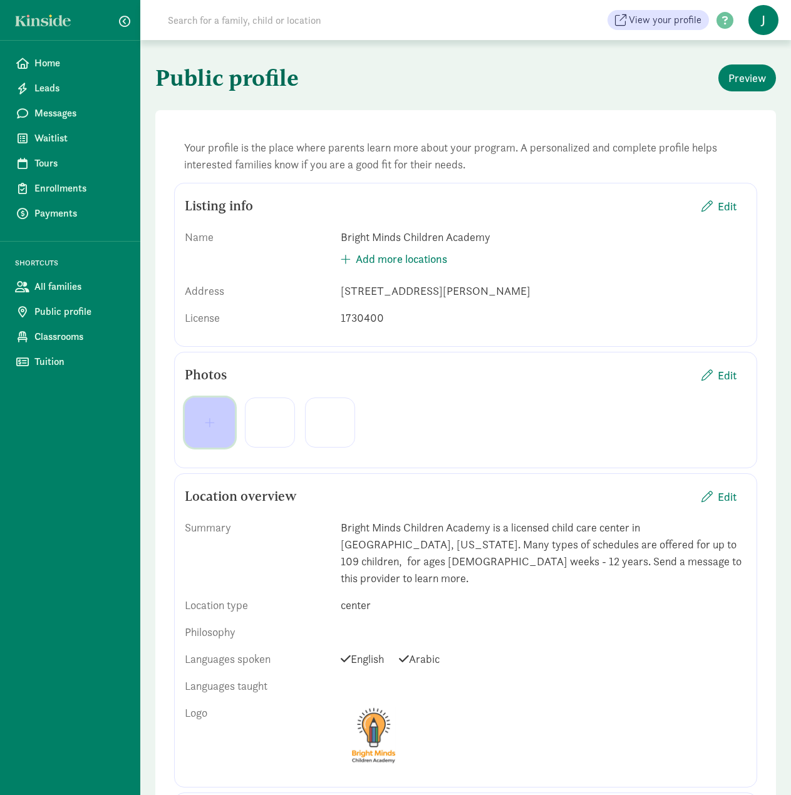
click at [222, 412] on button "button" at bounding box center [210, 423] width 50 height 50
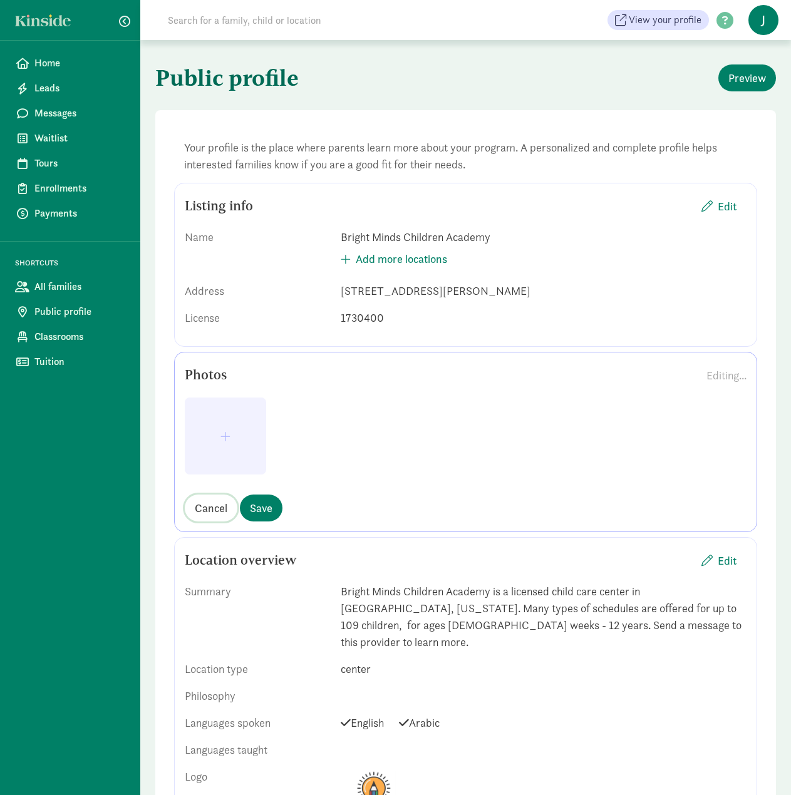
click at [207, 512] on span "Cancel" at bounding box center [211, 508] width 33 height 17
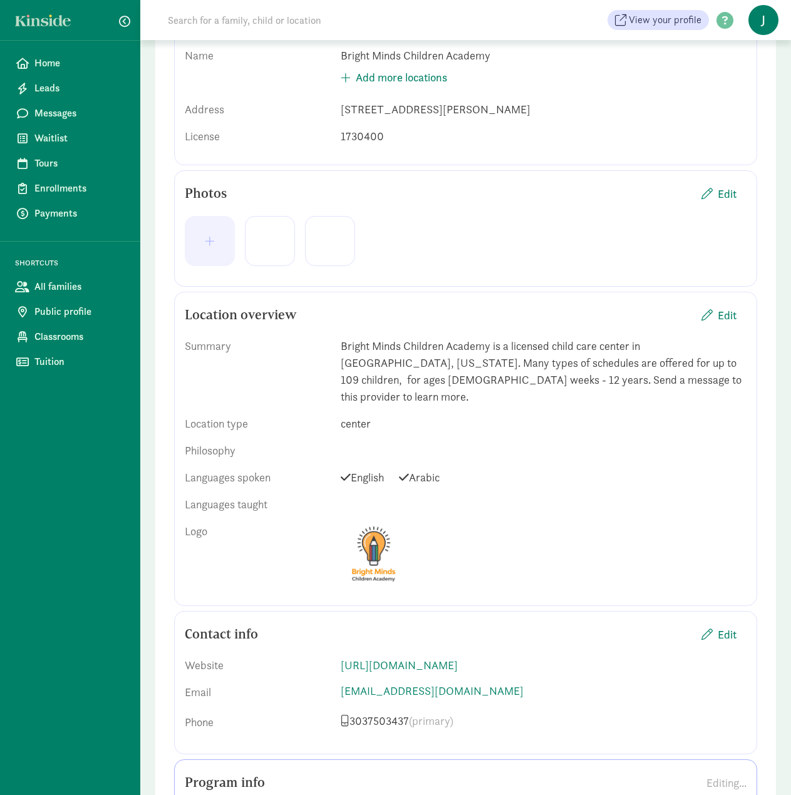
scroll to position [188, 0]
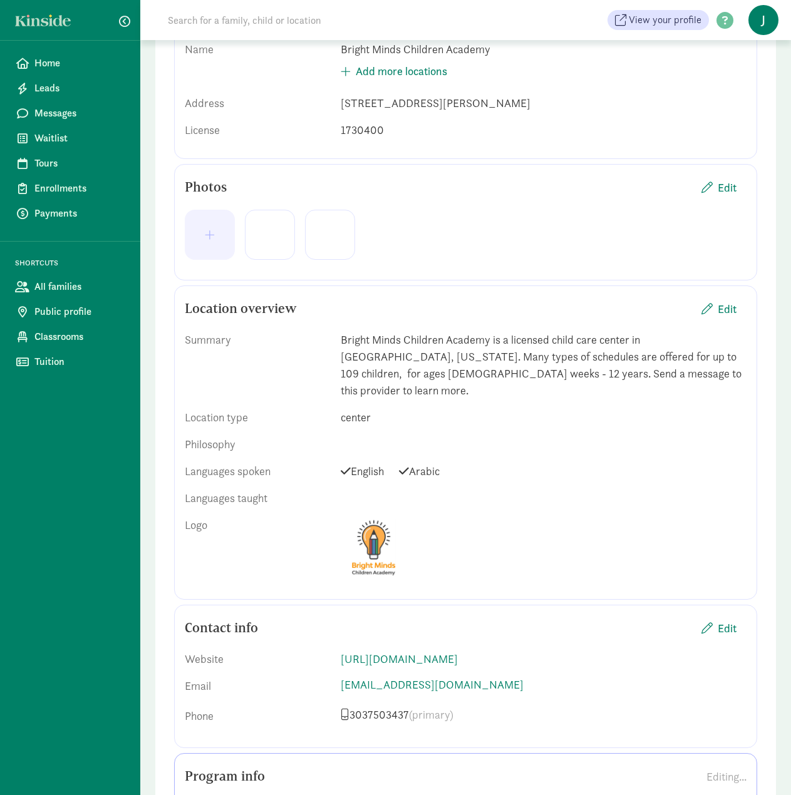
click at [758, 23] on span "J" at bounding box center [763, 20] width 30 height 30
click at [745, 49] on link "User Profile" at bounding box center [753, 49] width 50 height 15
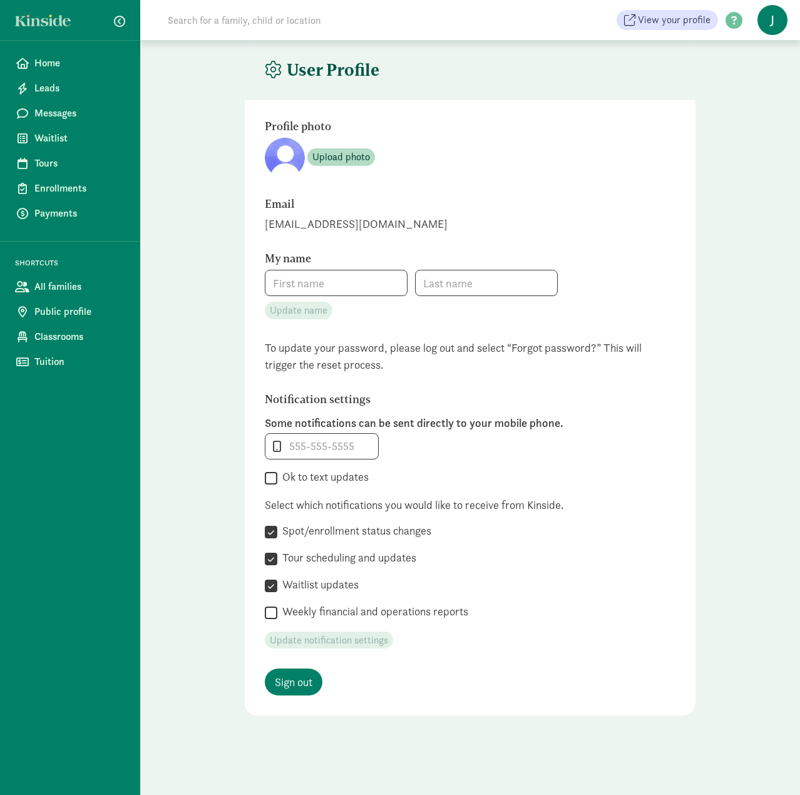
type input "[PERSON_NAME]"
type input "BrightMinds"
type input "_"
checkbox input "false"
click at [288, 438] on input "_" at bounding box center [322, 446] width 113 height 25
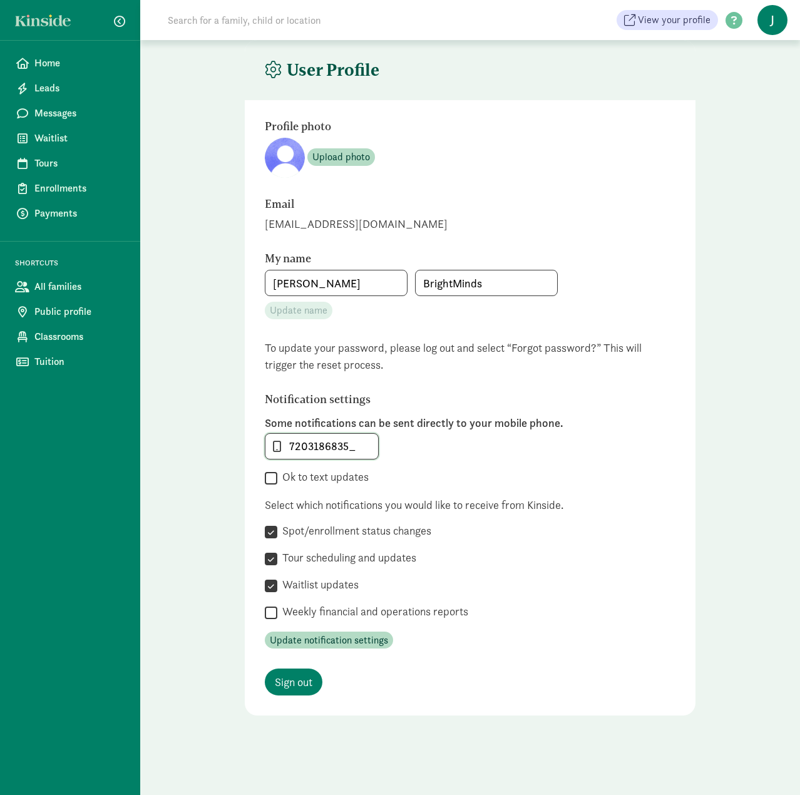
click at [359, 452] on input "7203186835_" at bounding box center [322, 446] width 113 height 25
type input "7203186835"
click at [274, 485] on input "Ok to text updates" at bounding box center [271, 478] width 13 height 17
checkbox input "true"
click at [281, 610] on label "Weekly financial and operations reports" at bounding box center [372, 611] width 191 height 15
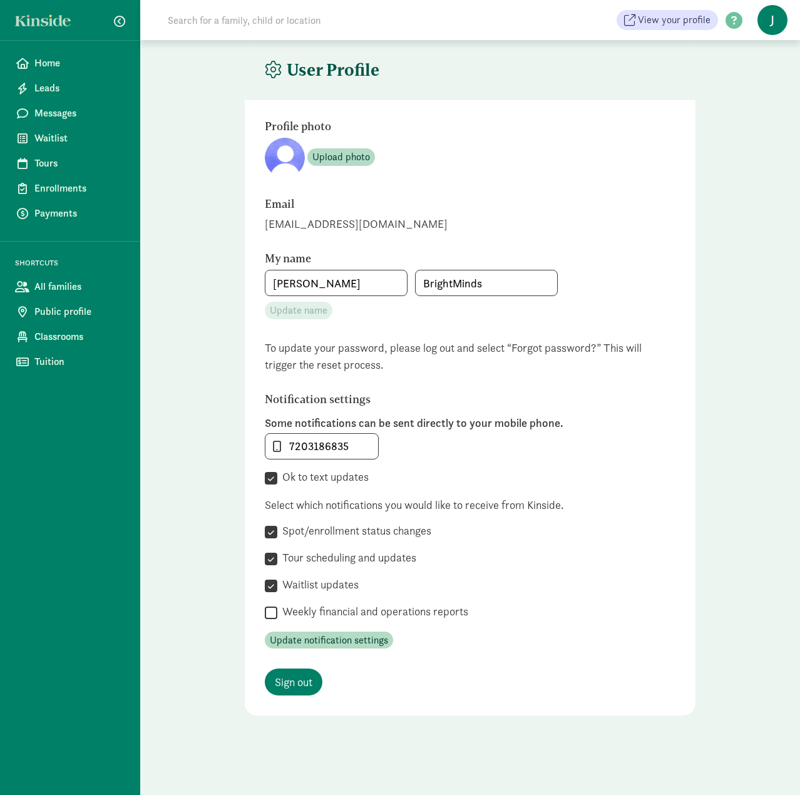
click at [277, 610] on input "Weekly financial and operations reports" at bounding box center [271, 612] width 13 height 17
click at [273, 617] on input "Weekly financial and operations reports" at bounding box center [271, 612] width 13 height 17
checkbox input "false"
drag, startPoint x: 480, startPoint y: 281, endPoint x: 384, endPoint y: 285, distance: 95.9
click at [384, 285] on div "[PERSON_NAME]" at bounding box center [470, 283] width 411 height 26
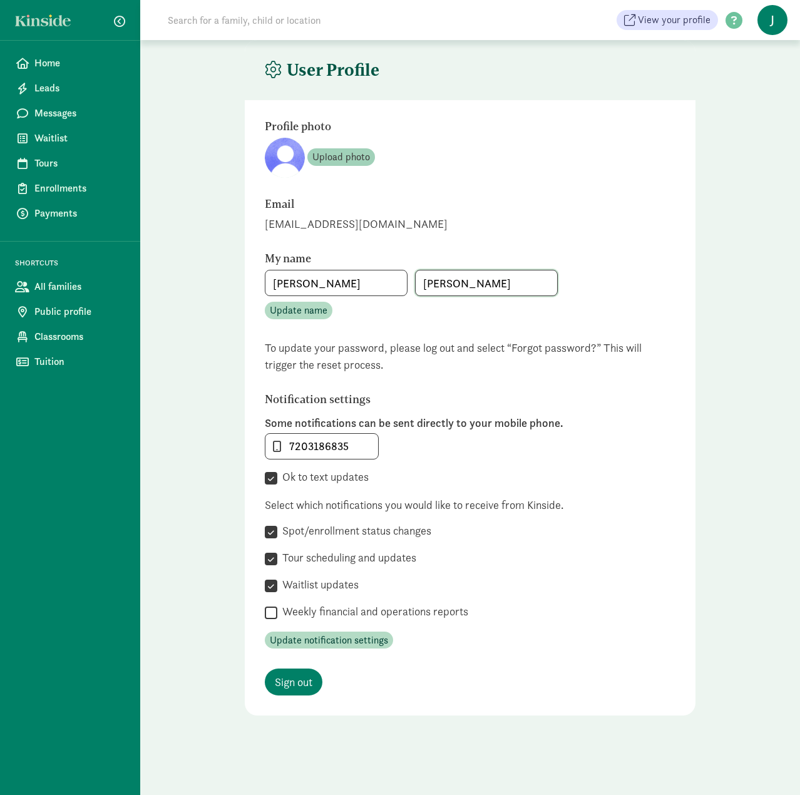
type input "[PERSON_NAME]"
click at [344, 156] on span "Upload photo" at bounding box center [342, 157] width 58 height 15
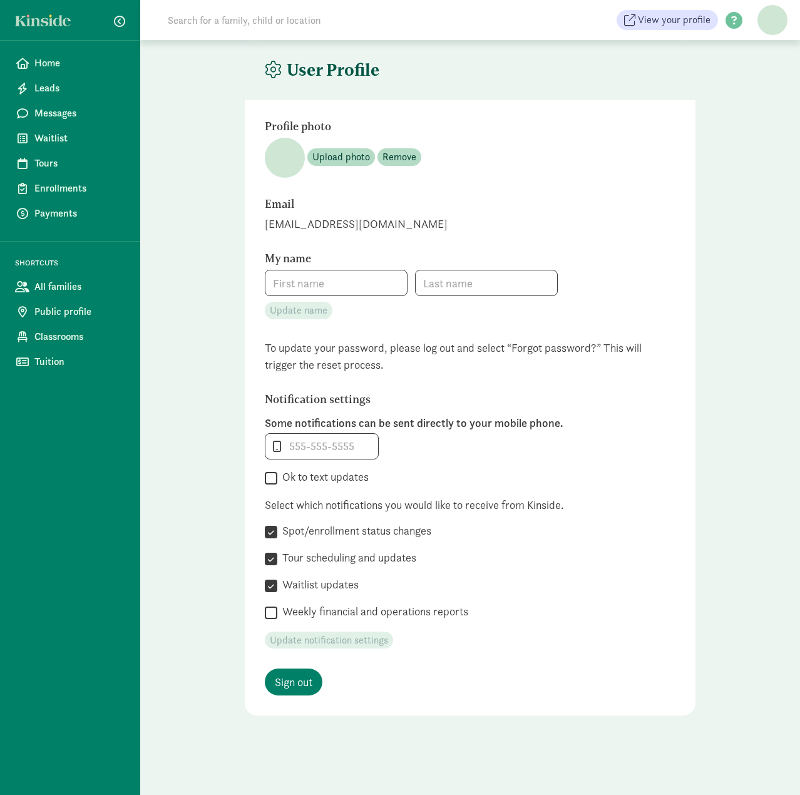
type input "[PERSON_NAME]"
type input "BrightMinds"
type input "_"
checkbox input "false"
click at [356, 161] on span "Upload photo" at bounding box center [342, 157] width 58 height 15
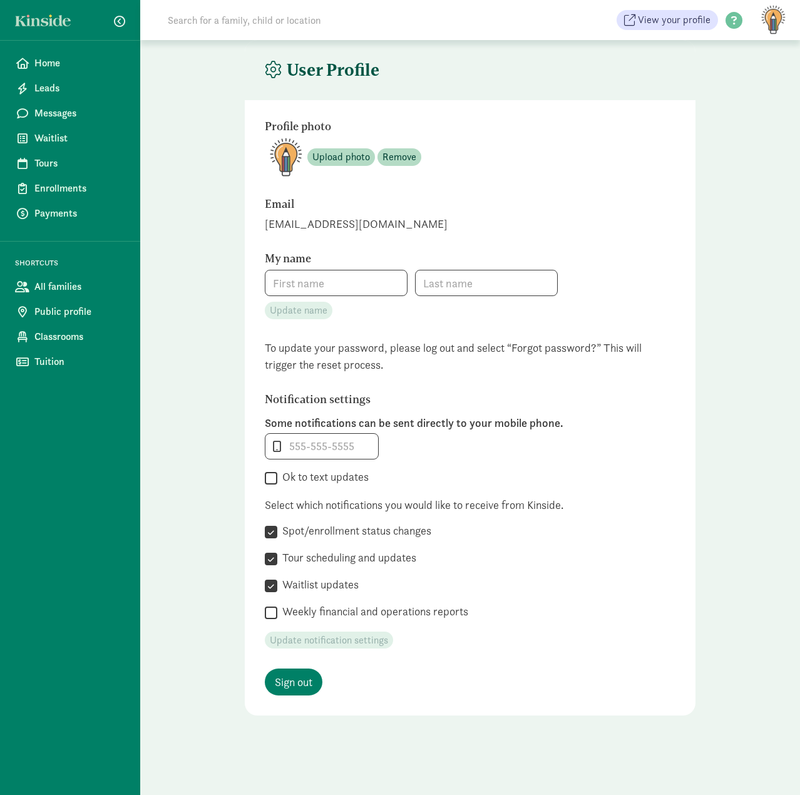
type input "Jenay"
type input "BrightMinds"
type input "_"
checkbox input "false"
drag, startPoint x: 466, startPoint y: 281, endPoint x: 344, endPoint y: 286, distance: 121.6
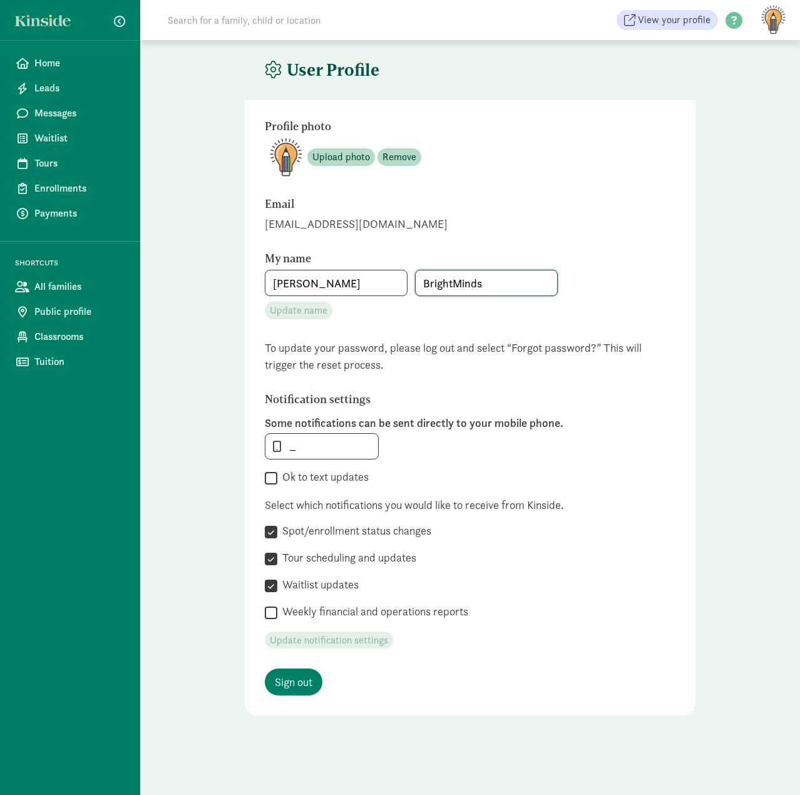
click at [344, 286] on div "Jenay BrightMinds" at bounding box center [470, 283] width 411 height 26
type input "Arredondo"
click at [276, 314] on span "Update name" at bounding box center [299, 310] width 58 height 15
click at [290, 453] on input "_" at bounding box center [322, 446] width 113 height 25
type input "7203186835_"
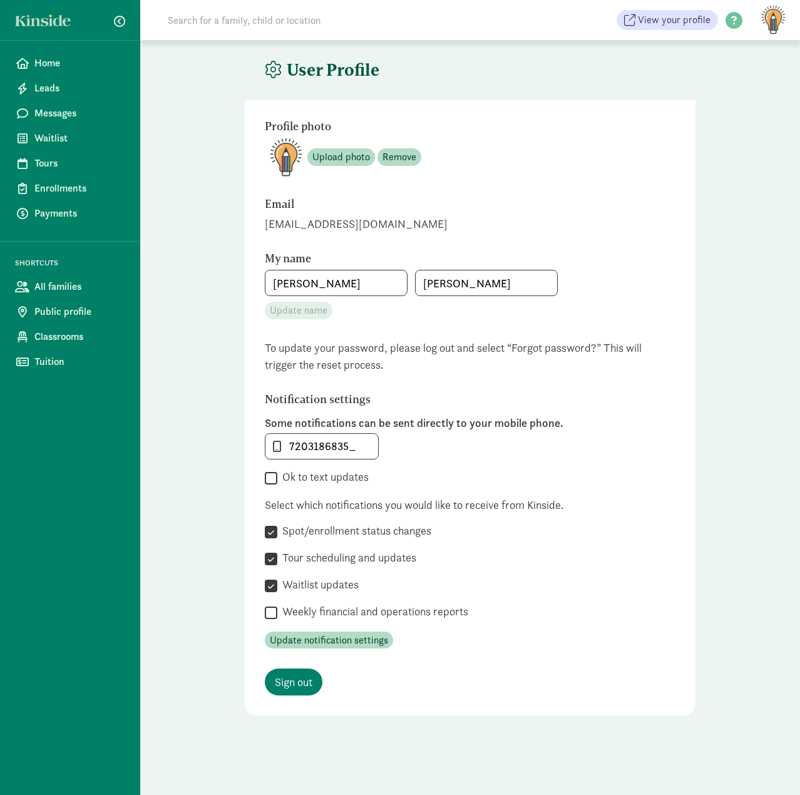
click at [315, 480] on label "Ok to text updates" at bounding box center [322, 477] width 91 height 15
click at [277, 480] on input "Ok to text updates" at bounding box center [271, 478] width 13 height 17
checkbox input "true"
click at [309, 613] on label "Weekly financial and operations reports" at bounding box center [372, 611] width 191 height 15
click at [277, 613] on input "Weekly financial and operations reports" at bounding box center [271, 612] width 13 height 17
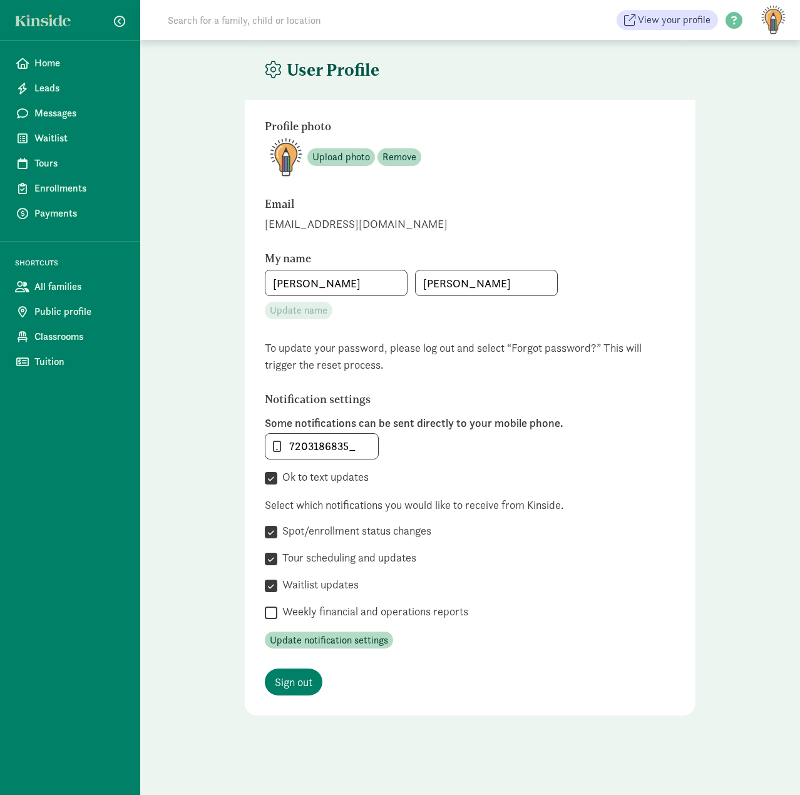
checkbox input "true"
click at [35, 85] on span "Leads" at bounding box center [79, 88] width 91 height 15
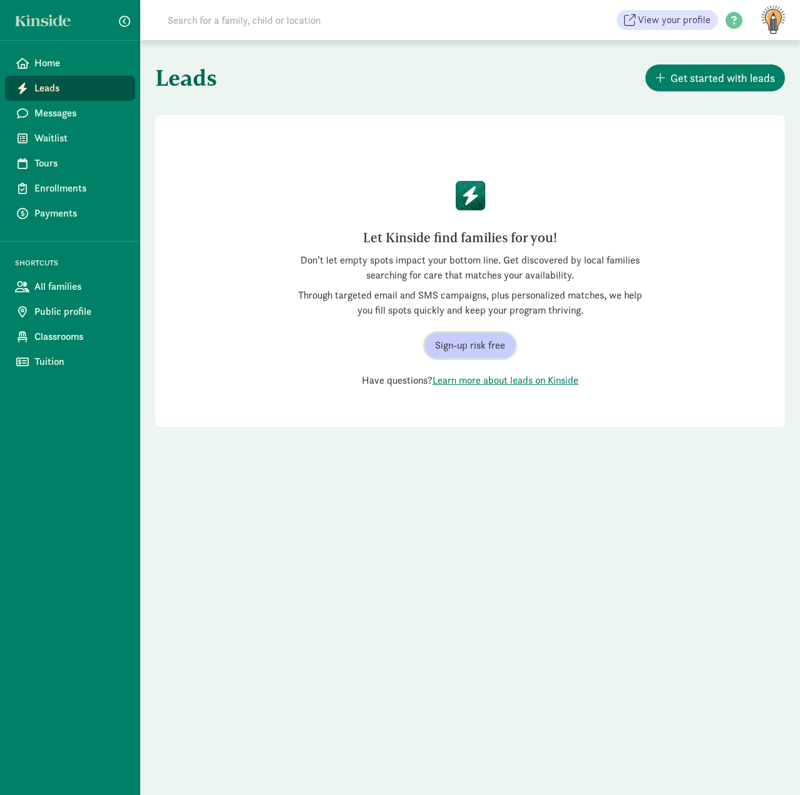
click at [457, 341] on span "Sign-up risk free" at bounding box center [470, 345] width 70 height 15
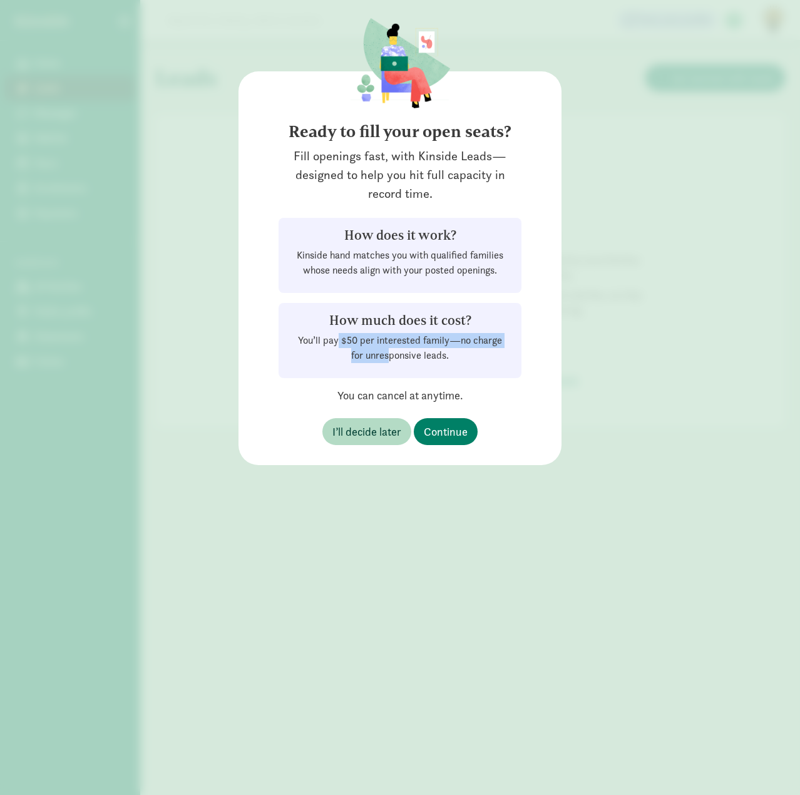
drag, startPoint x: 298, startPoint y: 336, endPoint x: 542, endPoint y: 346, distance: 244.4
click at [542, 346] on div "Ready to fill your open seats? Fill openings fast, with Kinside Leads—designed …" at bounding box center [400, 268] width 323 height 394
click at [475, 350] on p "You’ll pay $50 per interested family—no charge for unresponsive leads." at bounding box center [400, 348] width 213 height 30
click at [459, 431] on span "Continue" at bounding box center [446, 431] width 44 height 17
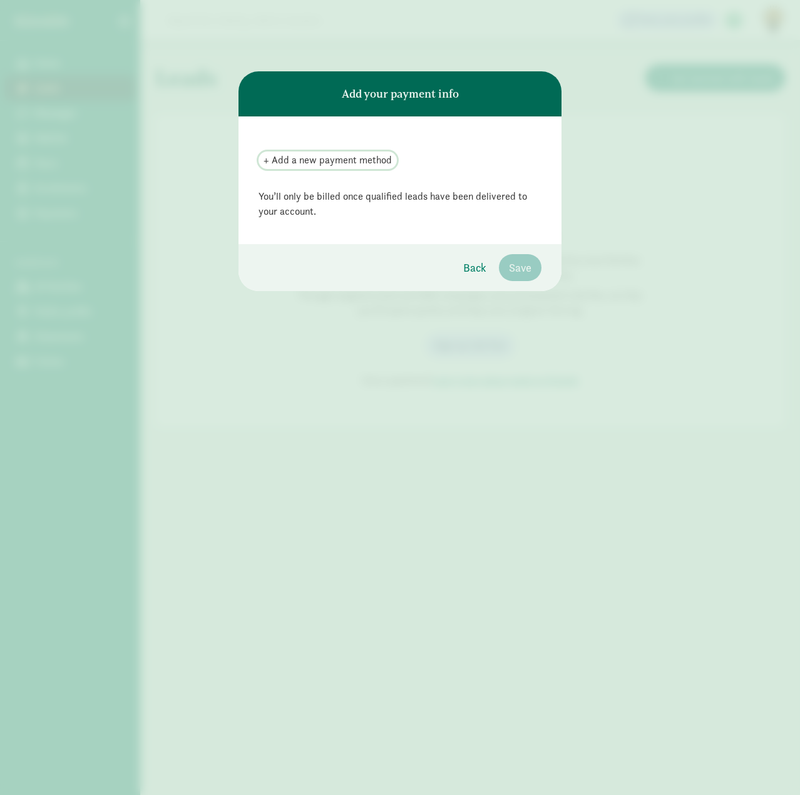
click at [339, 160] on span "+ Add a new payment method" at bounding box center [328, 160] width 128 height 15
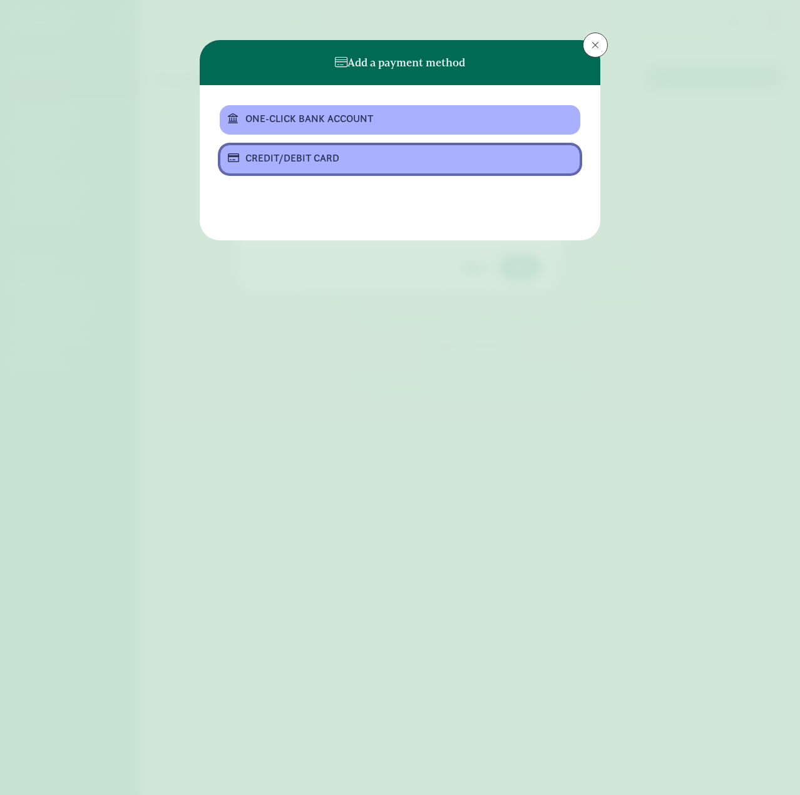
click at [296, 167] on div at bounding box center [408, 167] width 327 height 1
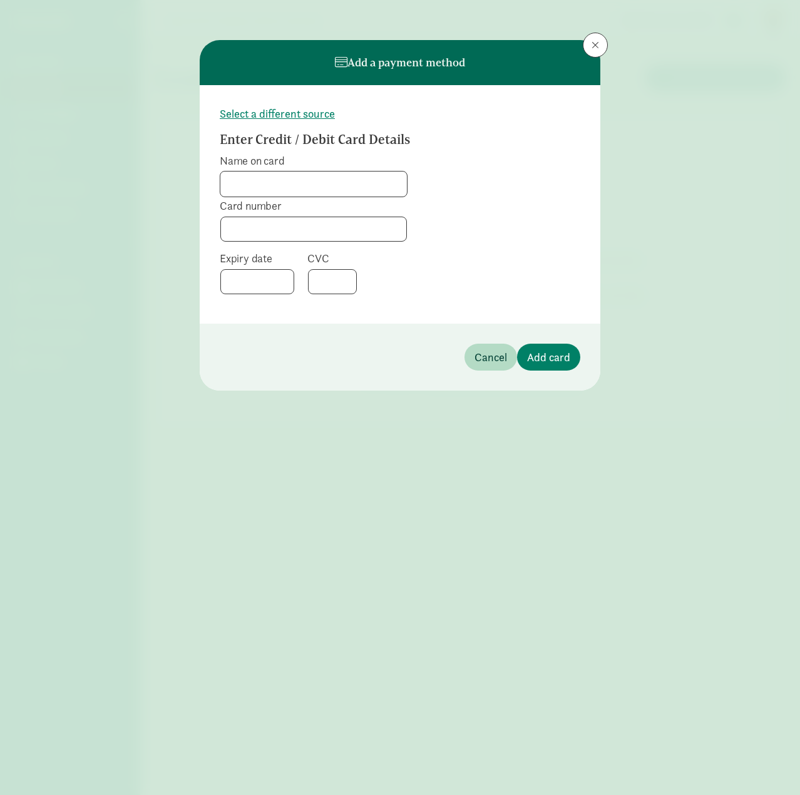
click at [292, 185] on input "Name on card" at bounding box center [313, 184] width 187 height 25
type input "Jenay Arredondo"
click at [284, 222] on div at bounding box center [313, 229] width 187 height 25
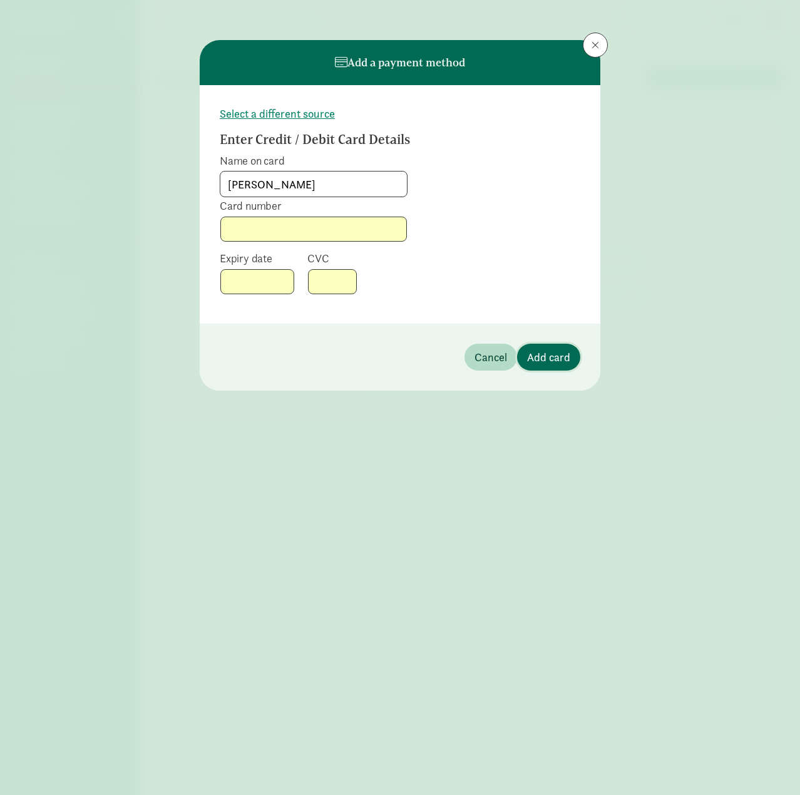
click at [562, 360] on span "Add card" at bounding box center [548, 357] width 43 height 17
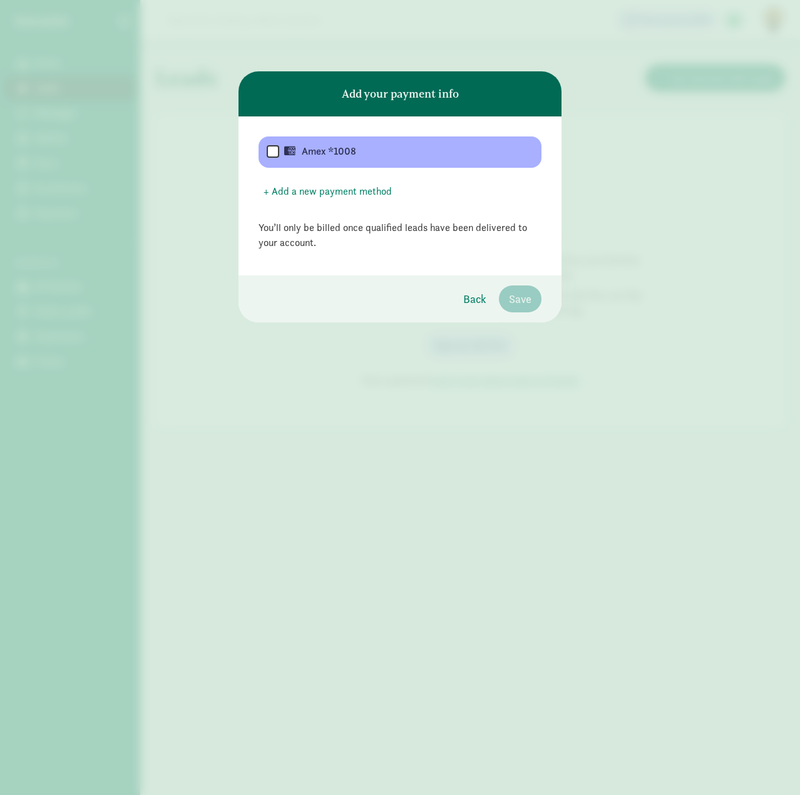
click at [322, 154] on div "Amex *1008" at bounding box center [408, 153] width 212 height 18
click at [269, 150] on input "checkbox" at bounding box center [273, 152] width 13 height 15
checkbox input "true"
click at [524, 299] on span "Save" at bounding box center [520, 299] width 23 height 17
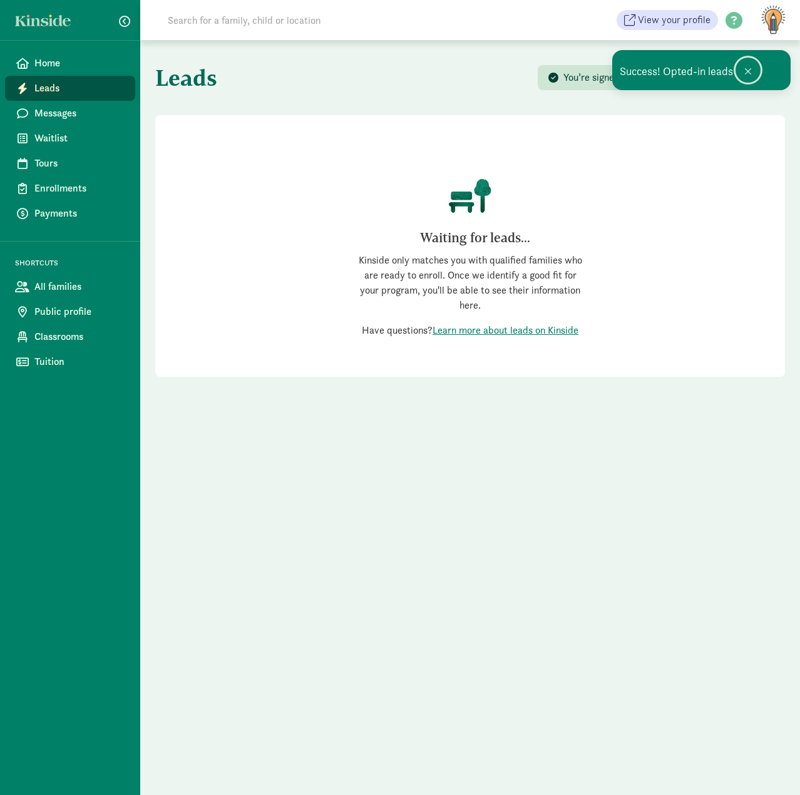
click at [754, 72] on button at bounding box center [748, 70] width 25 height 25
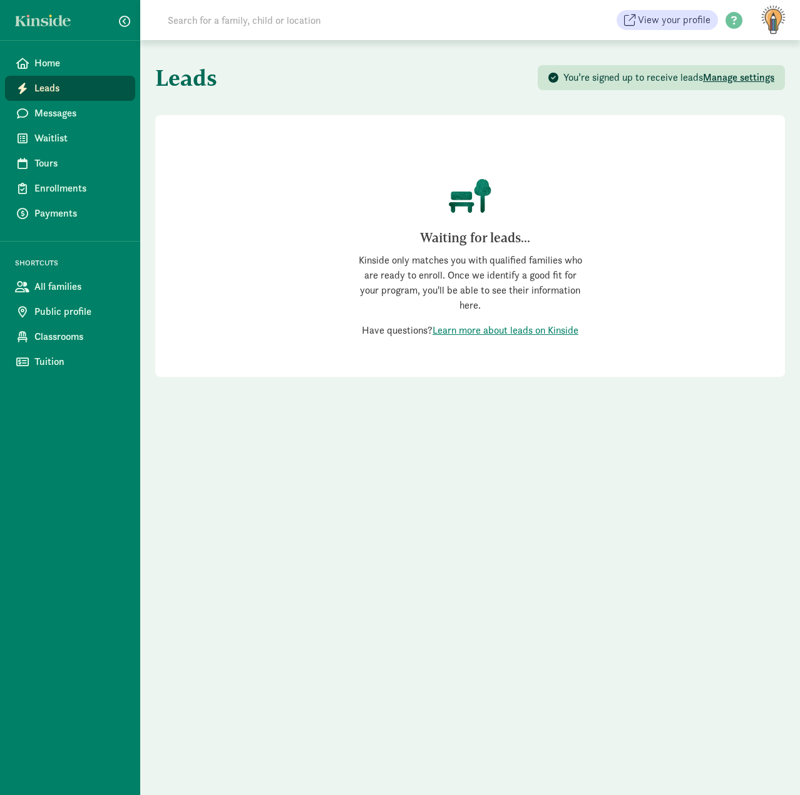
drag, startPoint x: 742, startPoint y: 653, endPoint x: 736, endPoint y: 653, distance: 6.3
click at [736, 653] on div "Leads You’re signed up to receive leads Manage settings Waiting for leads... Ki…" at bounding box center [470, 417] width 660 height 755
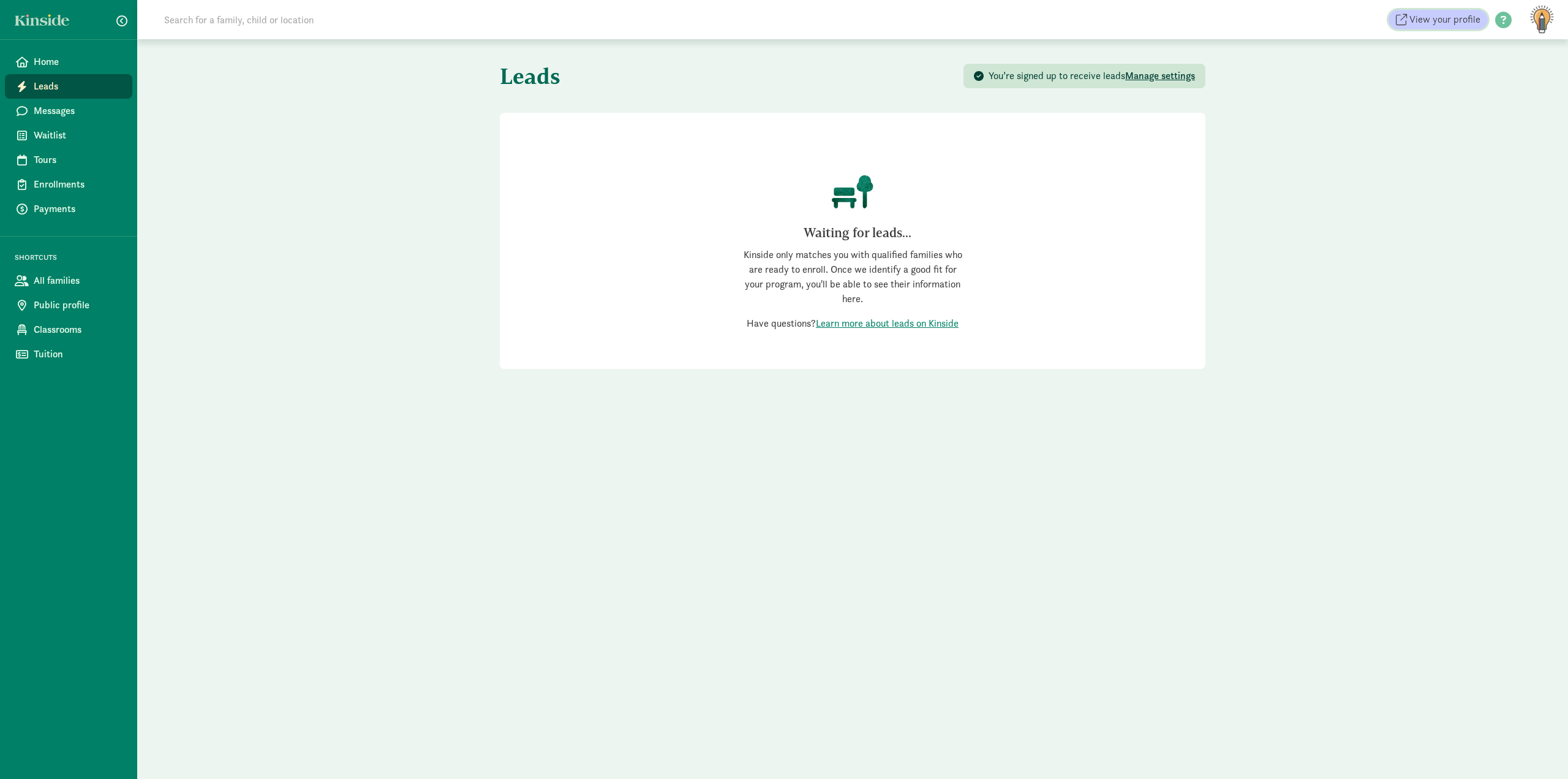
click at [773, 23] on span "View your profile" at bounding box center [1438, 20] width 84 height 15
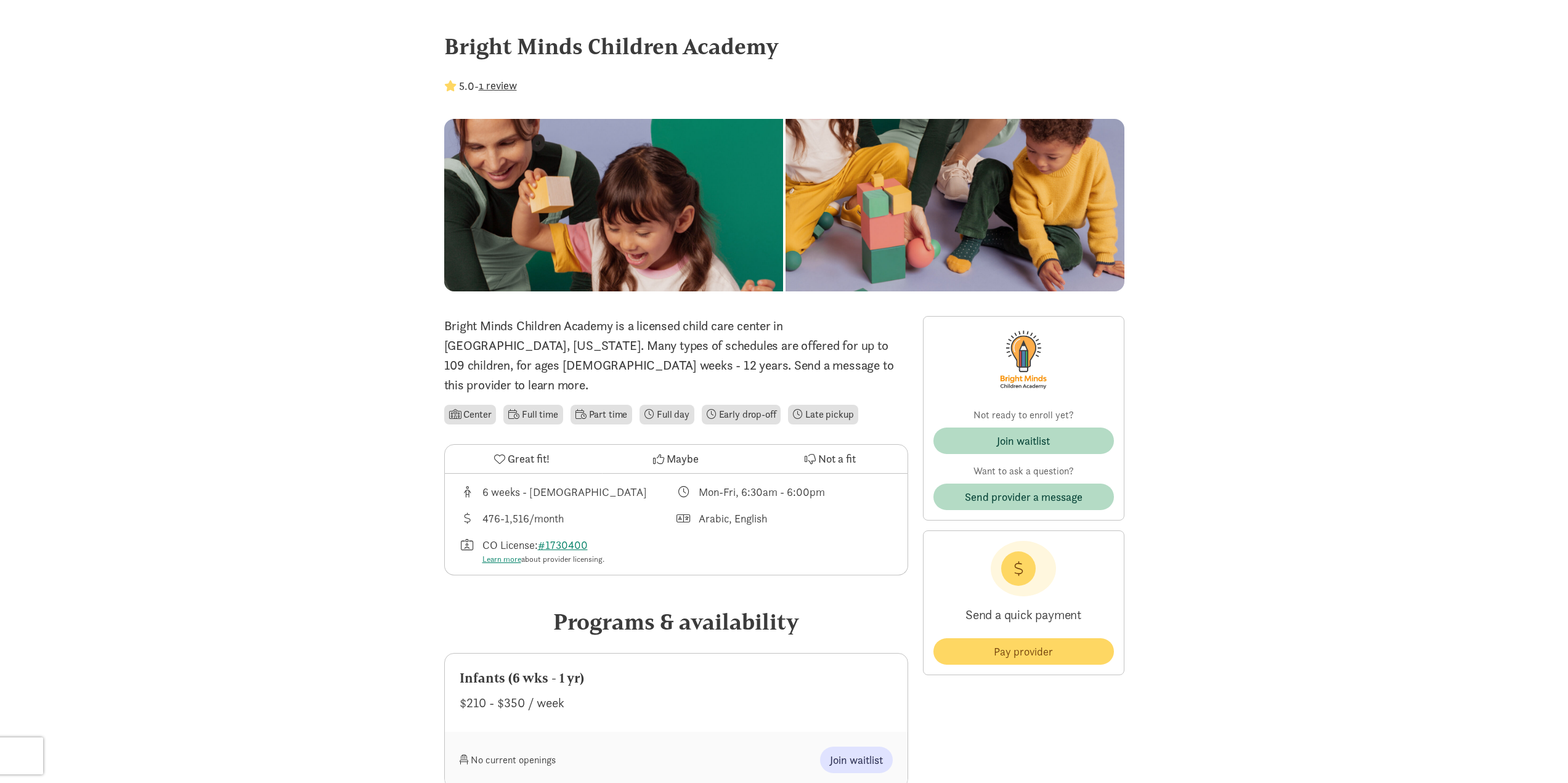
click at [483, 48] on div "Bright Minds Children Academy" at bounding box center [784, 46] width 680 height 33
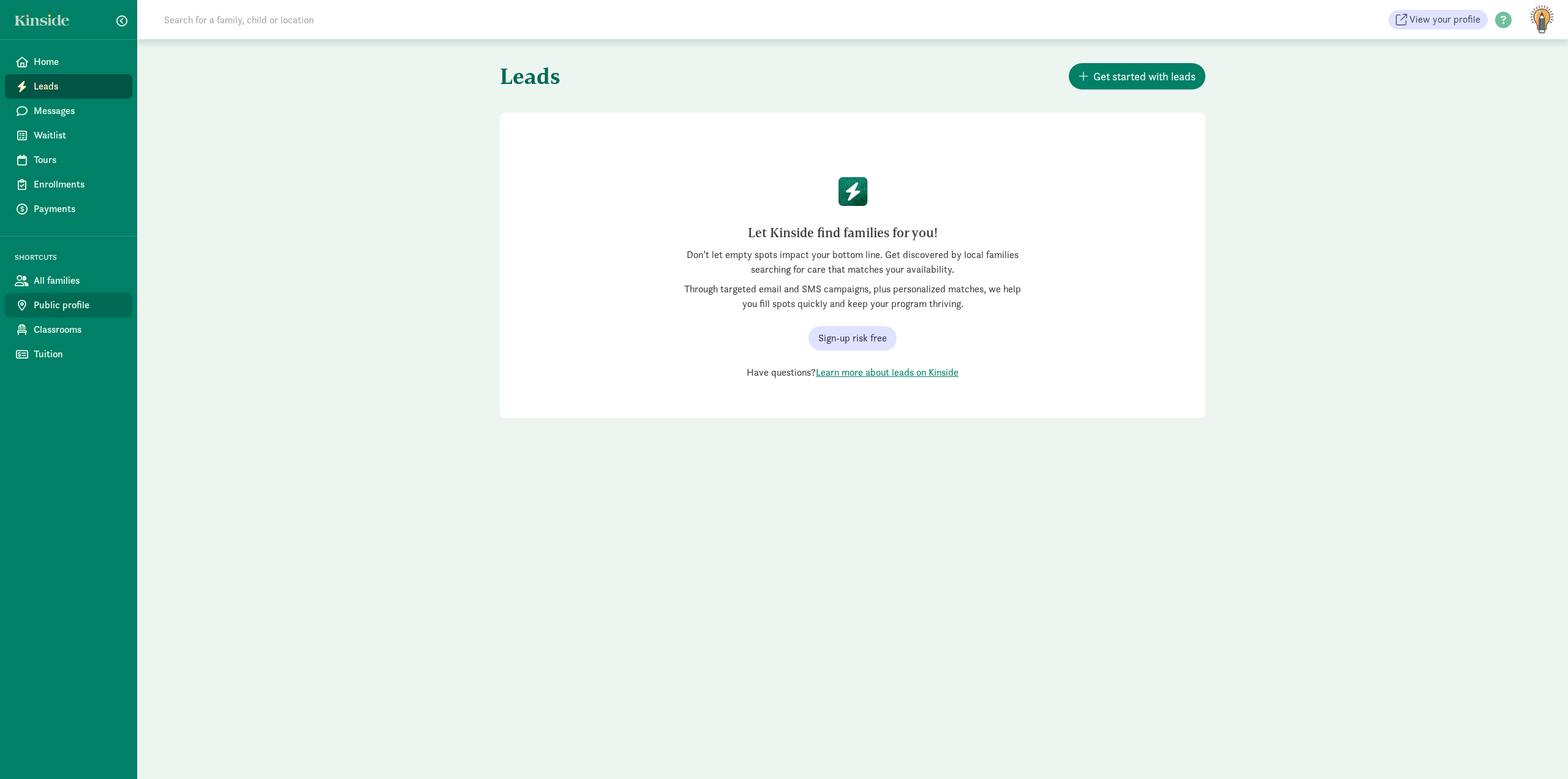
click at [58, 298] on link "Public profile" at bounding box center [68, 304] width 127 height 24
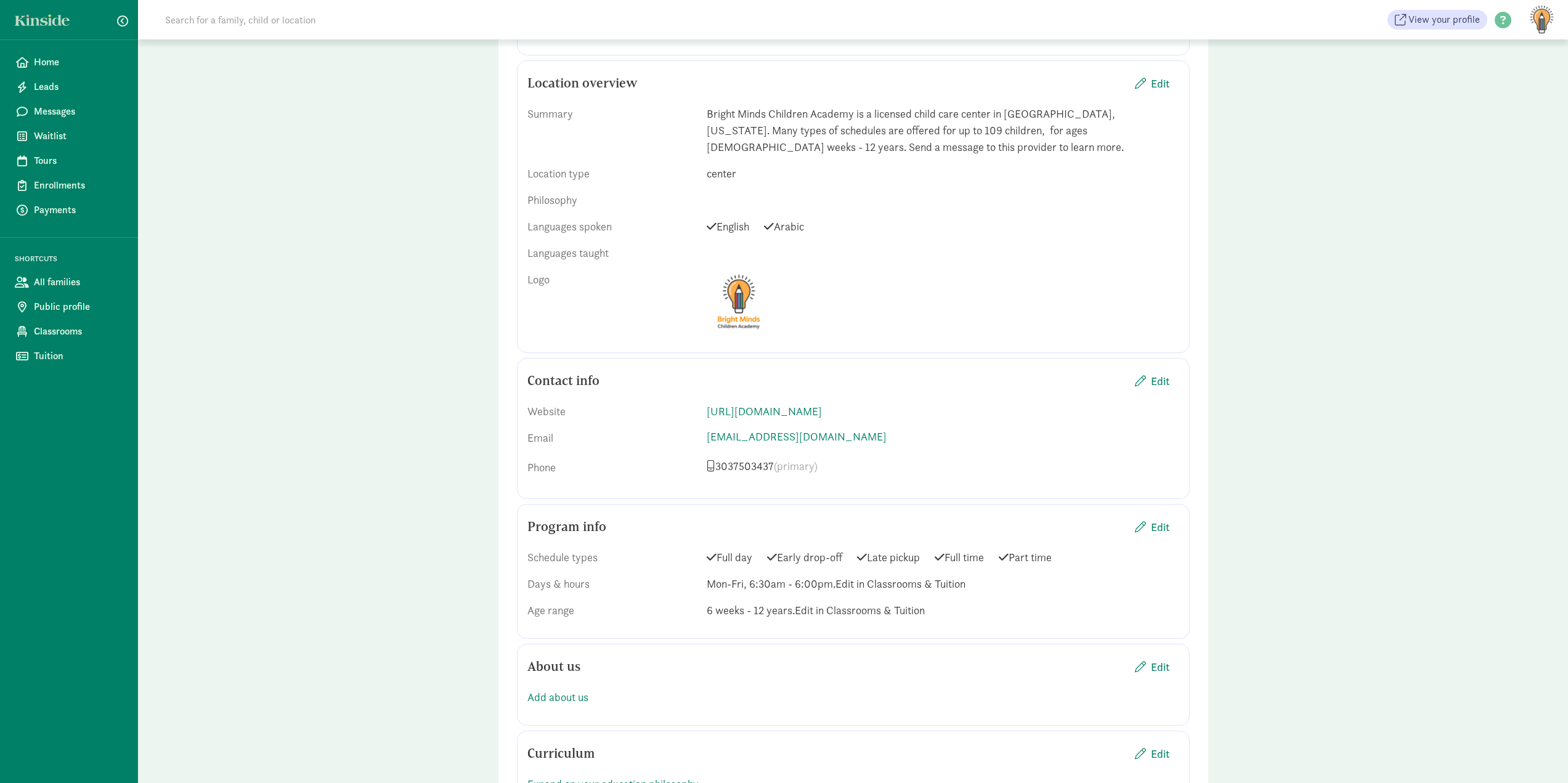
scroll to position [493, 0]
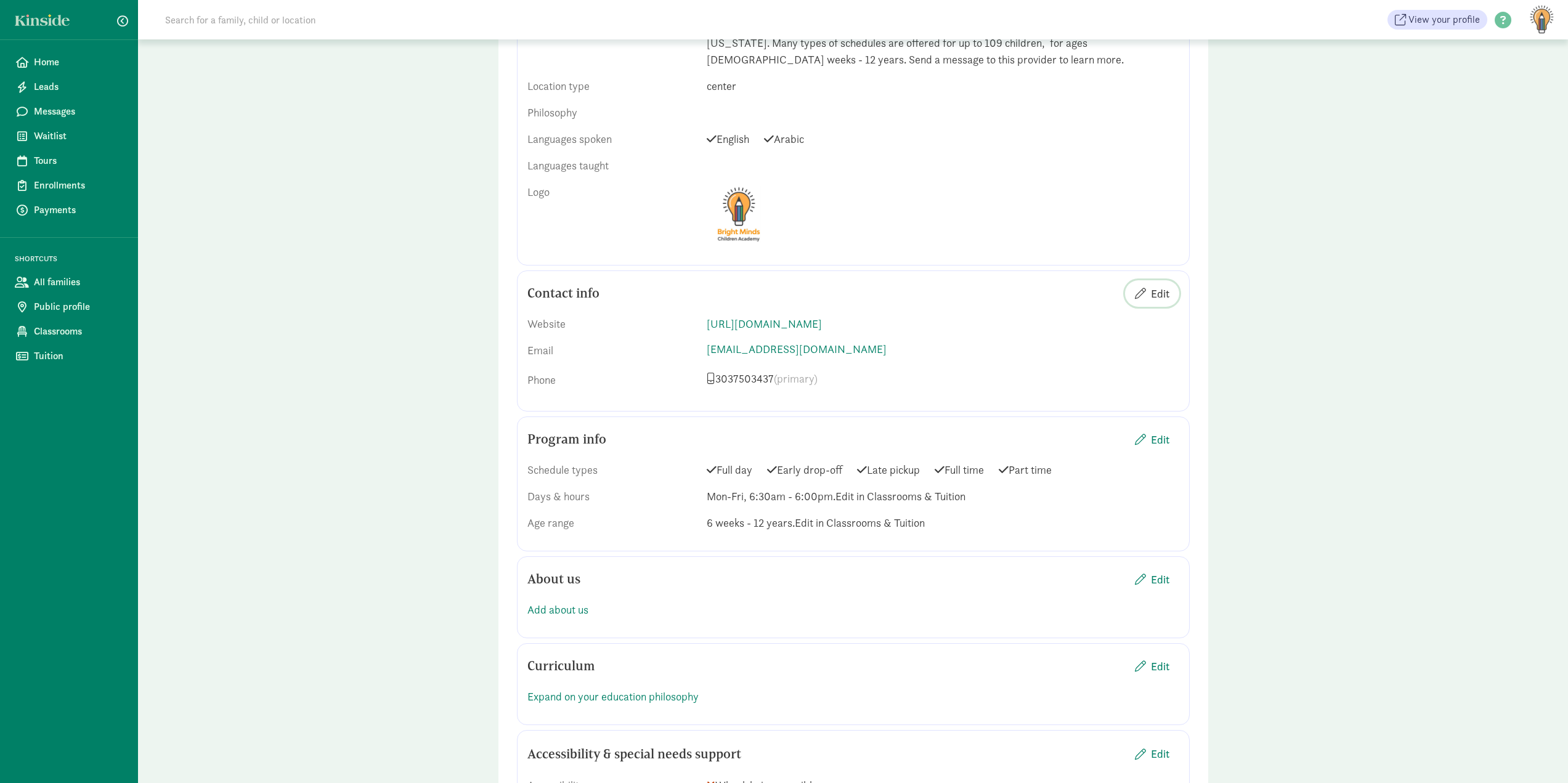
click at [1168, 297] on span "Edit" at bounding box center [1160, 293] width 19 height 17
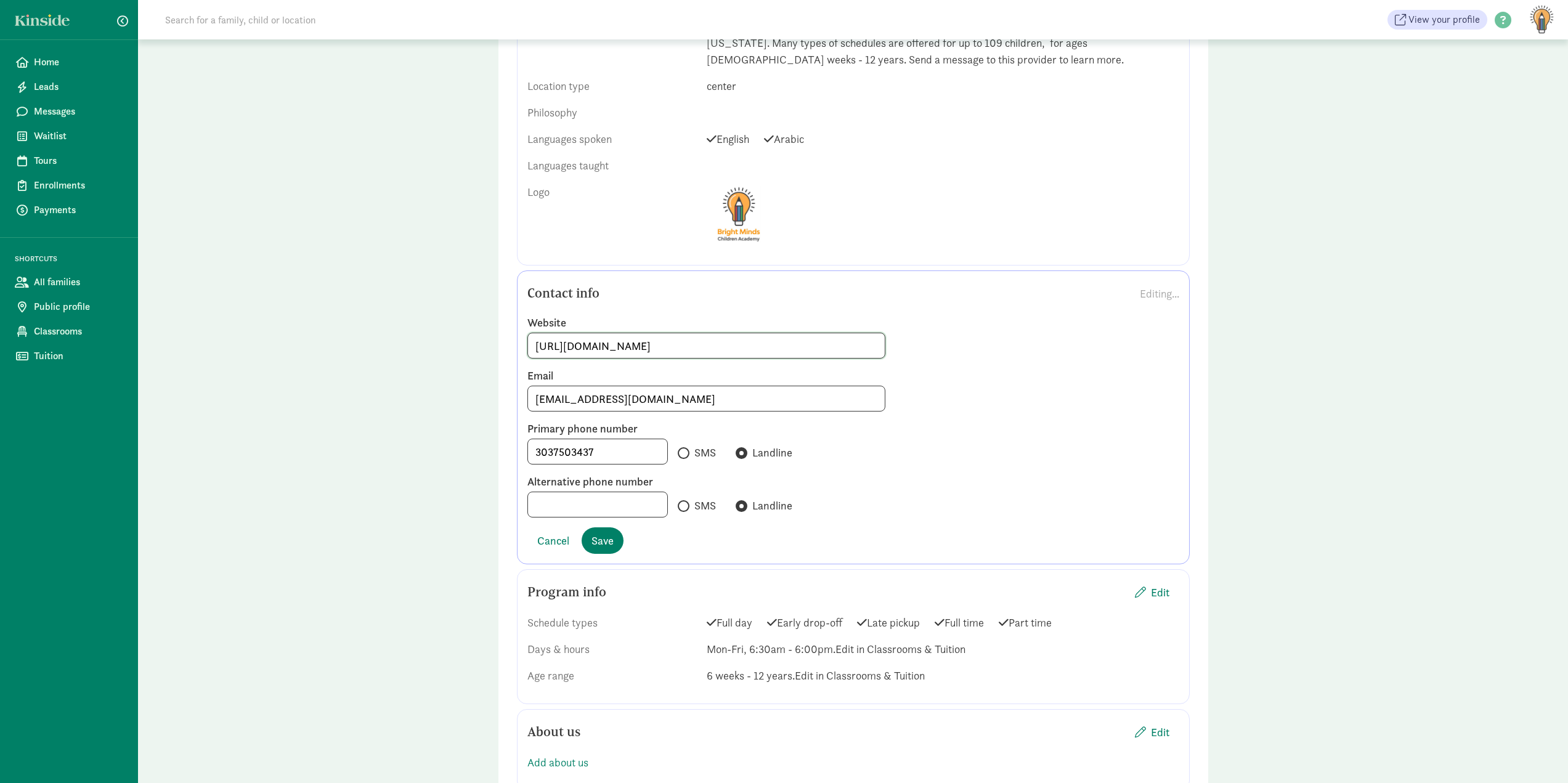
click at [623, 352] on input "http://brightmindsacademy.us/" at bounding box center [706, 345] width 357 height 25
type input "http://brightmindschildrenacademy.us/"
drag, startPoint x: 647, startPoint y: 399, endPoint x: 525, endPoint y: 398, distance: 122.0
click at [525, 398] on div "Email masroorf@gmail.com" at bounding box center [853, 391] width 670 height 43
drag, startPoint x: 713, startPoint y: 394, endPoint x: 673, endPoint y: 407, distance: 42.1
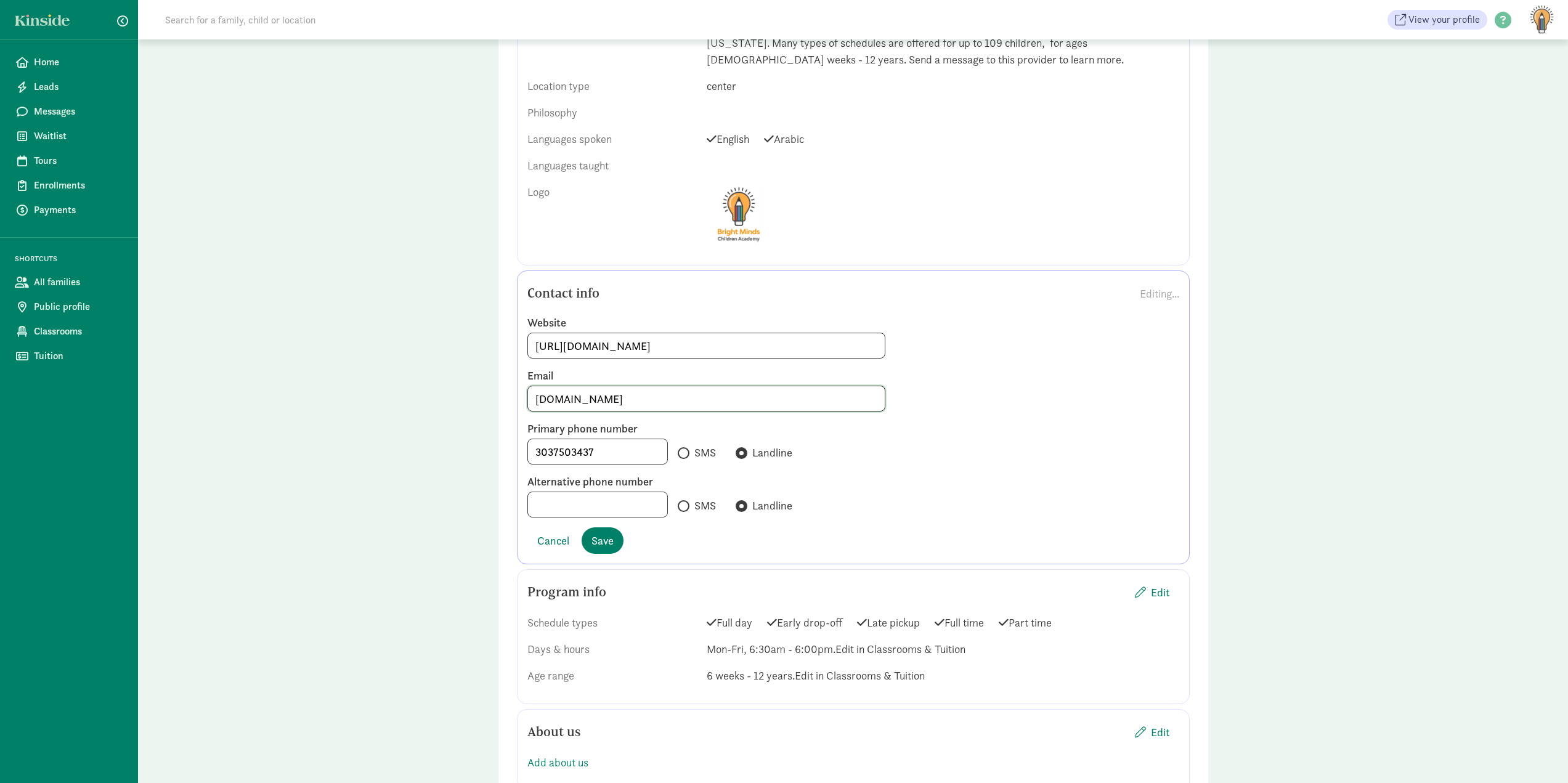
click at [673, 407] on input "brightmindschildrenacademy.us" at bounding box center [706, 398] width 357 height 25
drag, startPoint x: 753, startPoint y: 403, endPoint x: 488, endPoint y: 403, distance: 265.0
click at [488, 403] on div "Public profile Preview Your profile is the place where parents learn more about…" at bounding box center [854, 563] width 740 height 2032
type input "jenay@bmca-us.com"
click at [631, 452] on input "3037503437" at bounding box center [598, 452] width 140 height 25
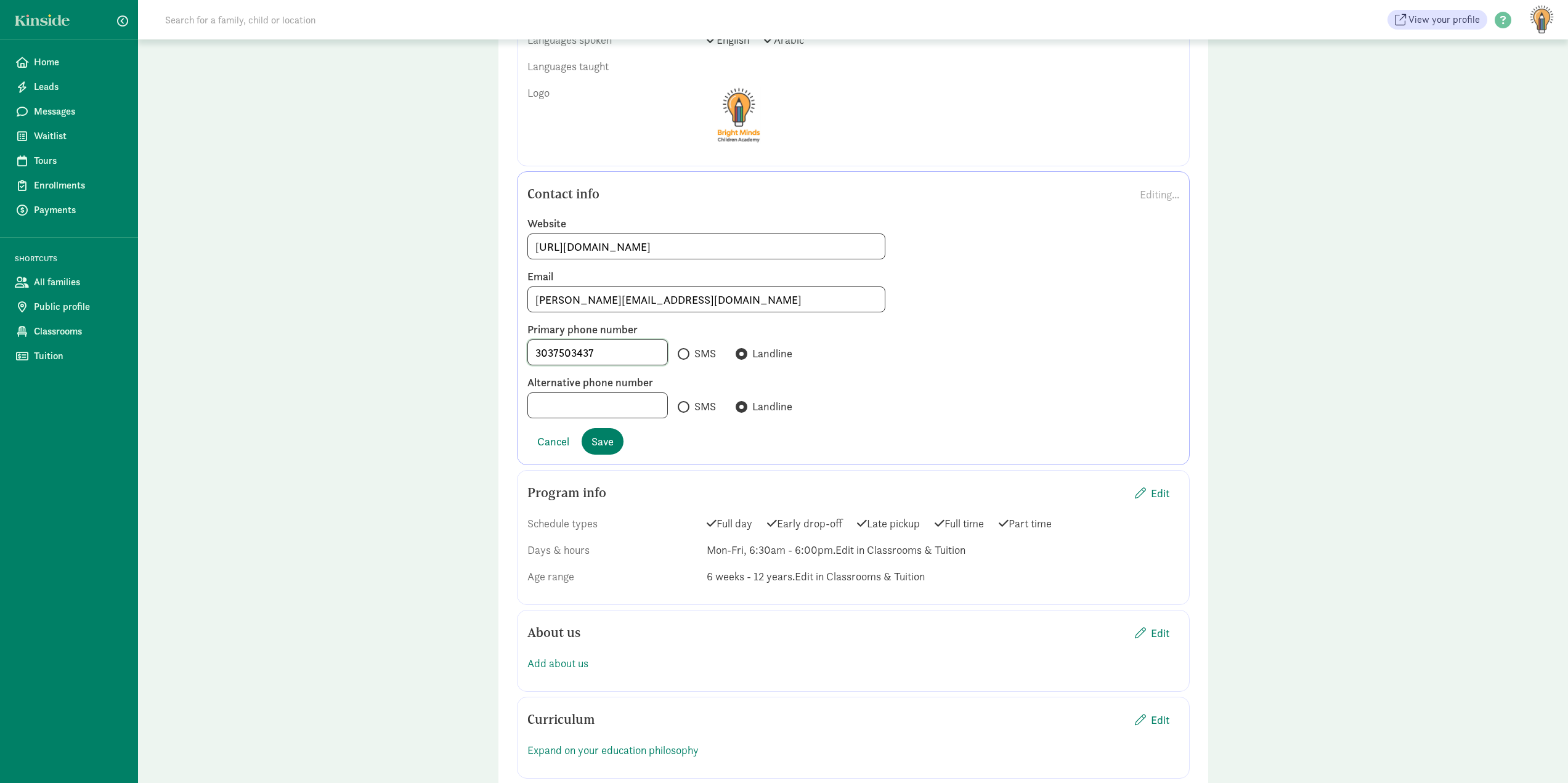
scroll to position [431, 0]
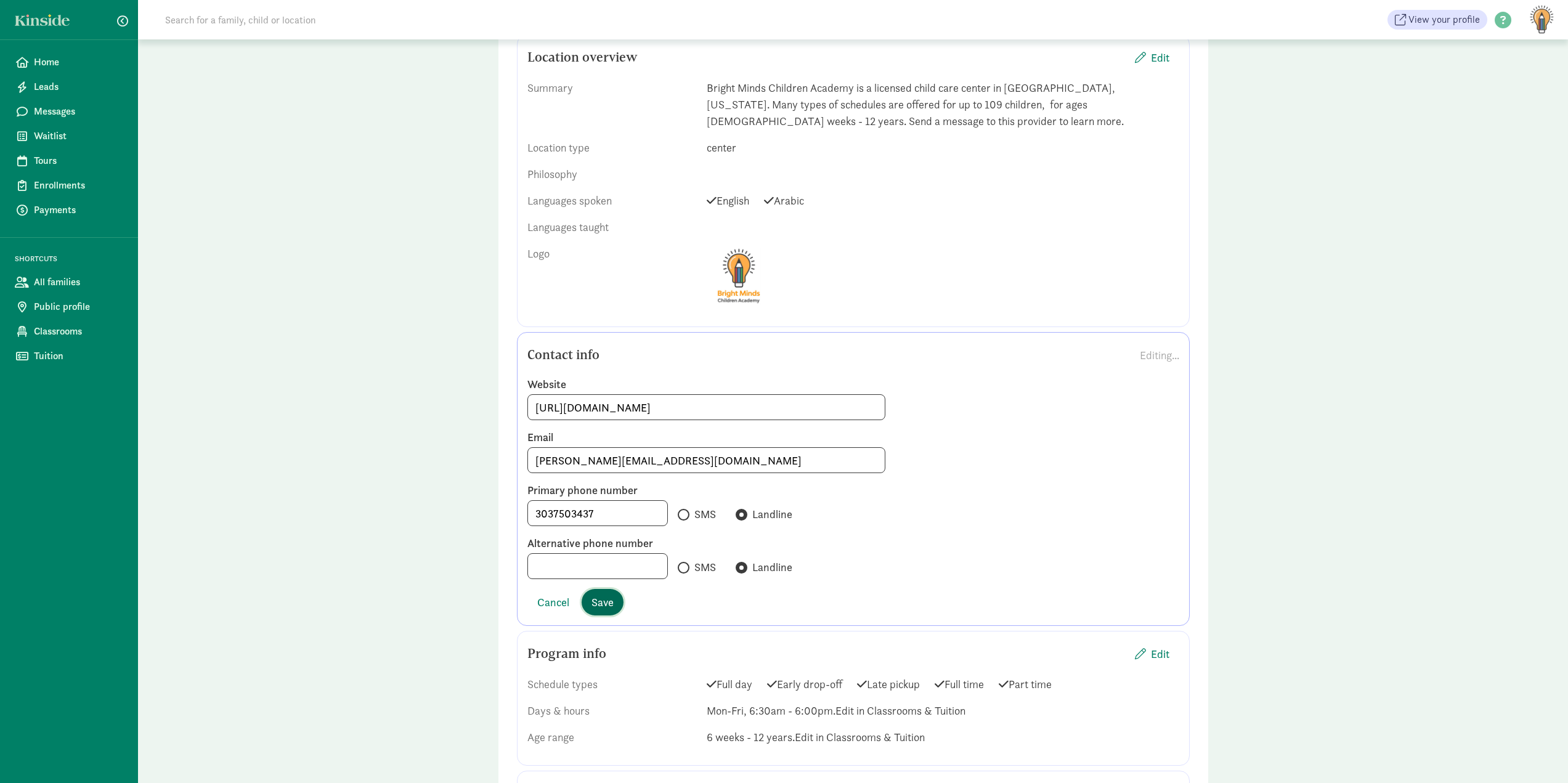
click at [606, 612] on button "Save" at bounding box center [602, 602] width 42 height 27
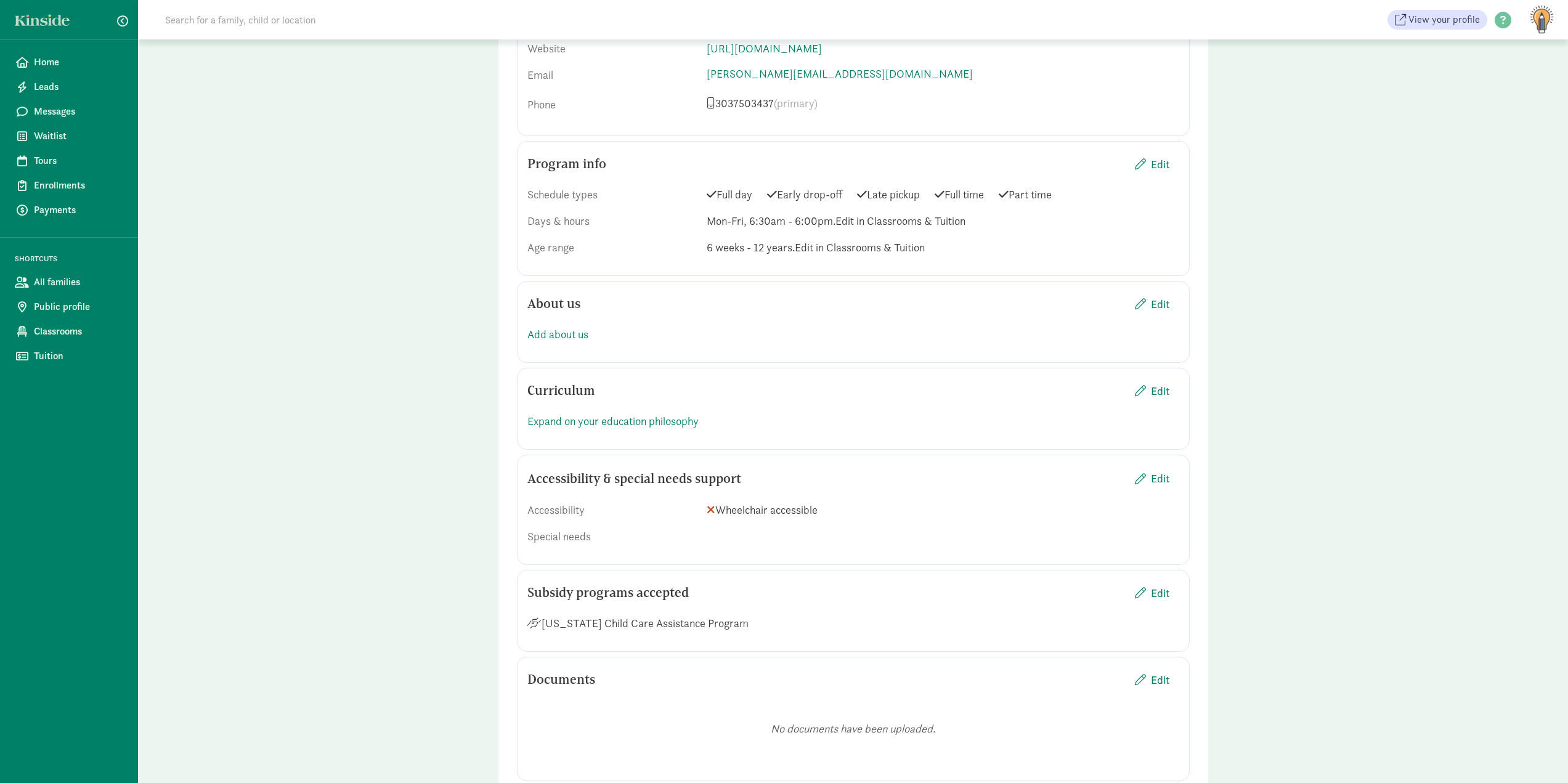
scroll to position [801, 0]
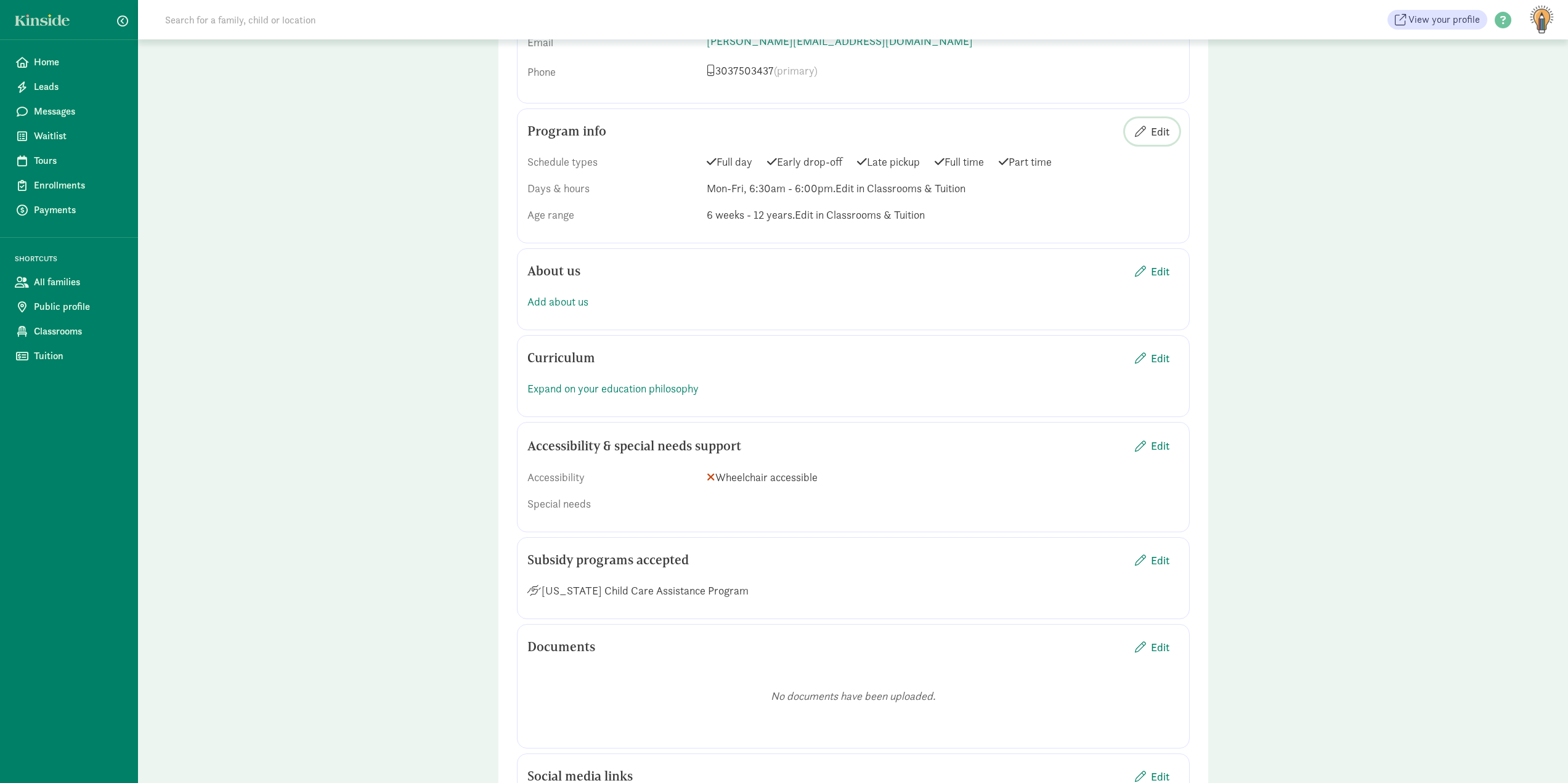
click at [1163, 133] on span "Edit" at bounding box center [1160, 131] width 19 height 17
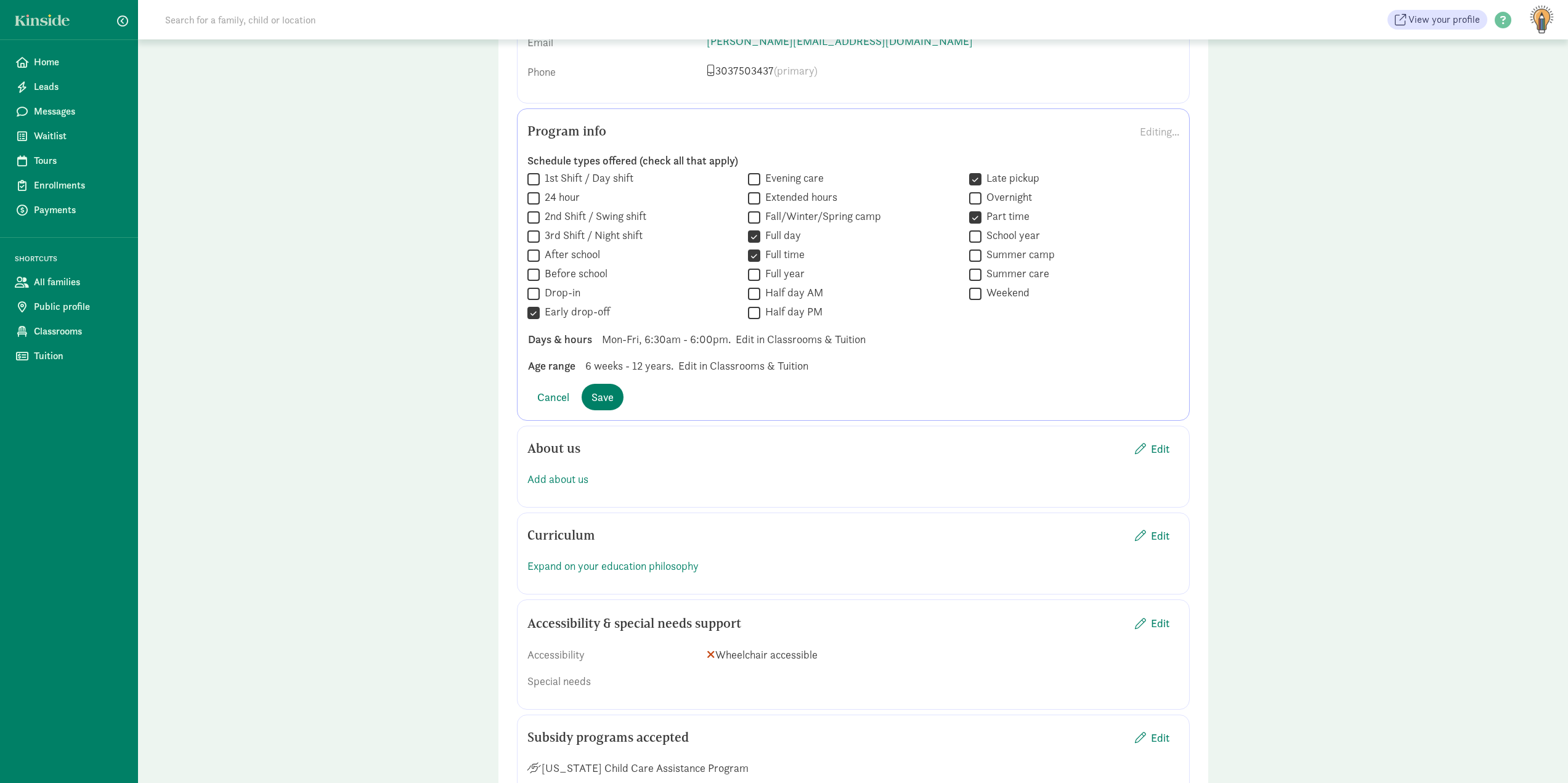
click at [650, 343] on span "Mon-Fri, 6:30am - 6:00pm." at bounding box center [666, 338] width 129 height 17
click at [734, 364] on div "Age range 6 weeks - 12 years. Edit in Classrooms & Tuition" at bounding box center [853, 365] width 670 height 17
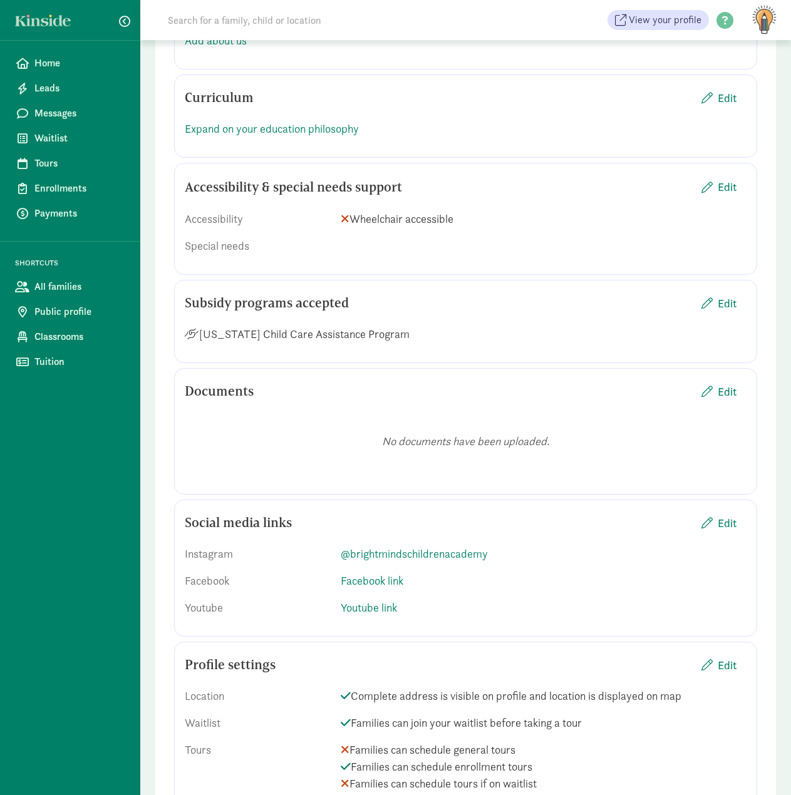
scroll to position [1336, 0]
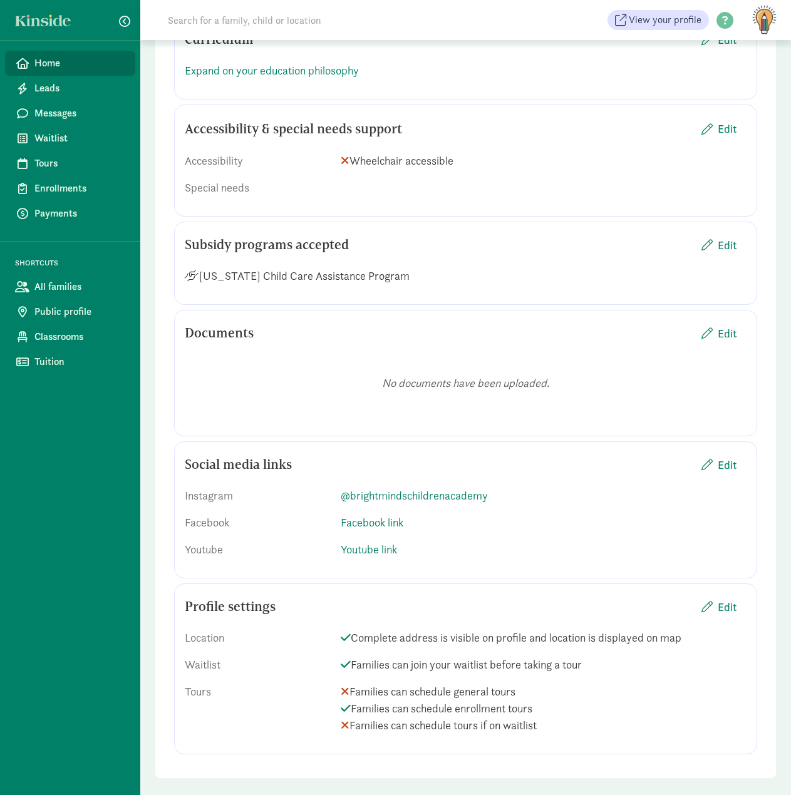
click at [65, 62] on span "Home" at bounding box center [79, 63] width 91 height 15
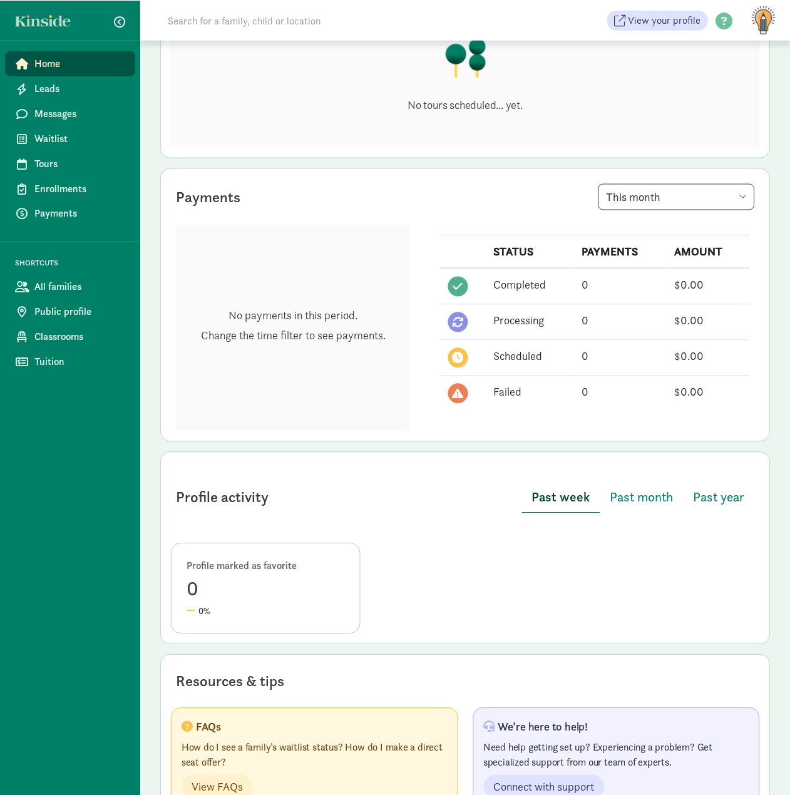
scroll to position [235, 0]
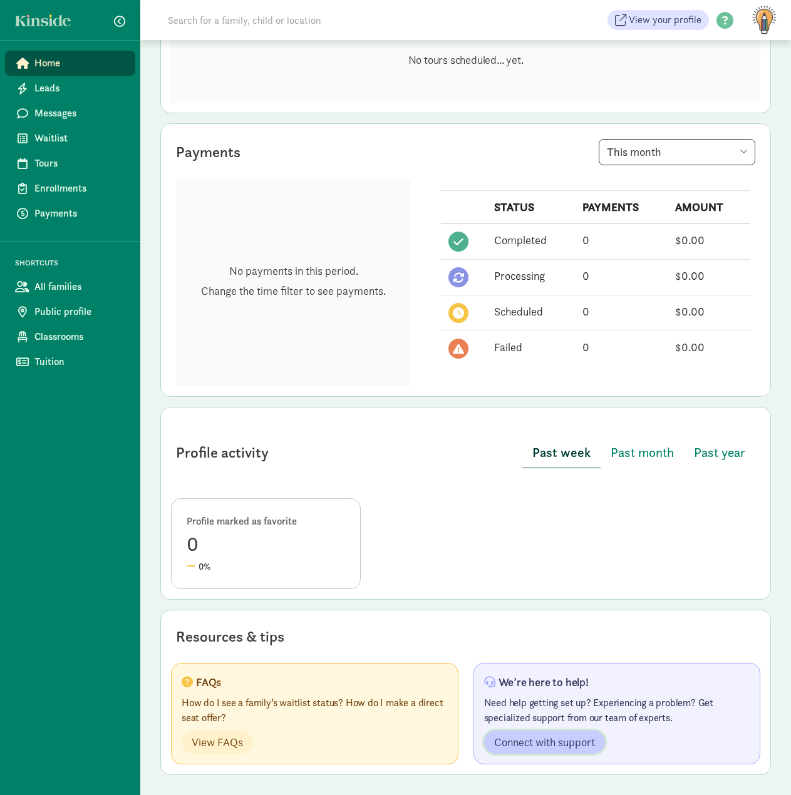
click at [544, 745] on span "Connect with support" at bounding box center [544, 742] width 101 height 17
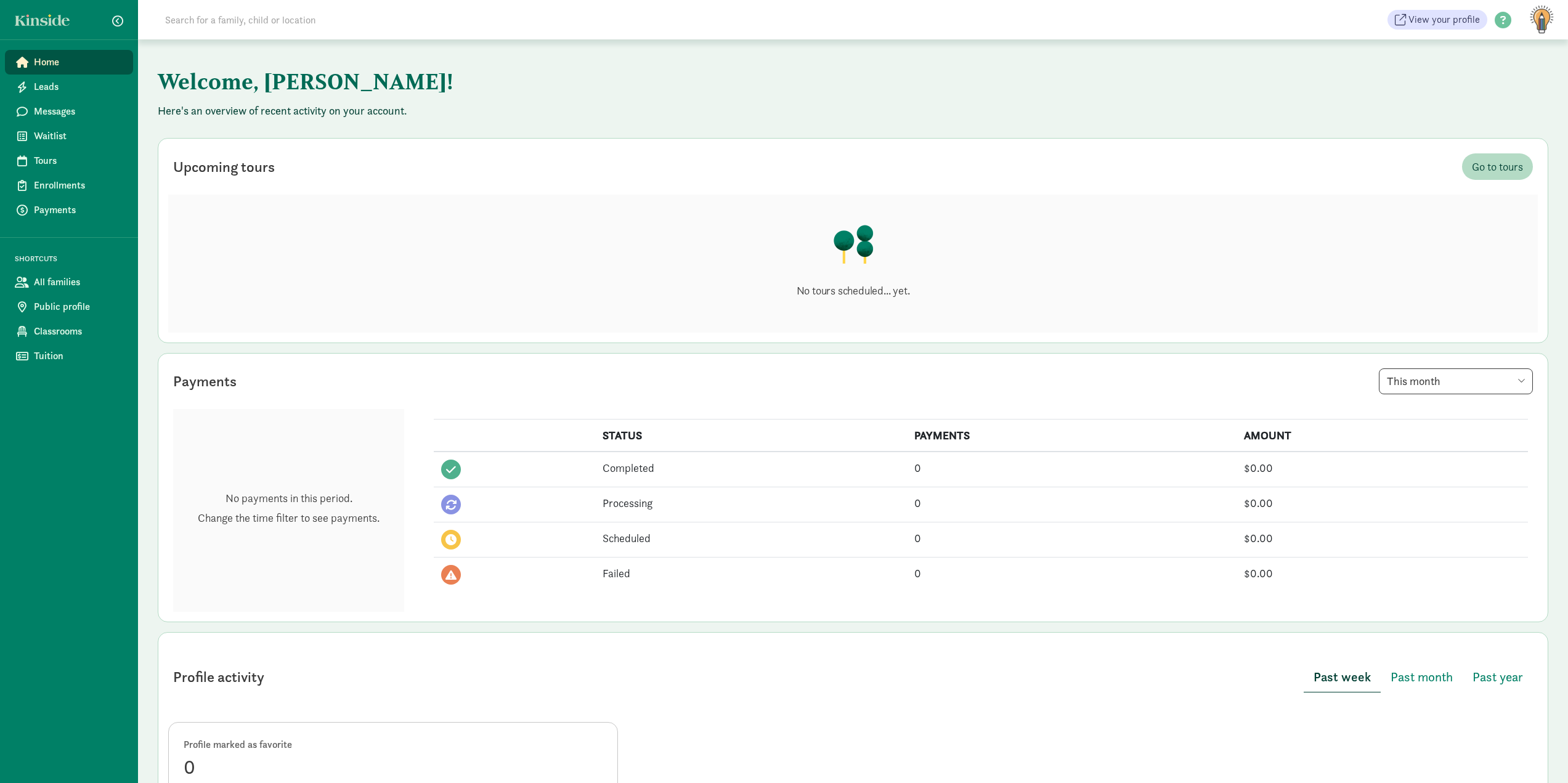
scroll to position [231, 0]
